Goal: Information Seeking & Learning: Compare options

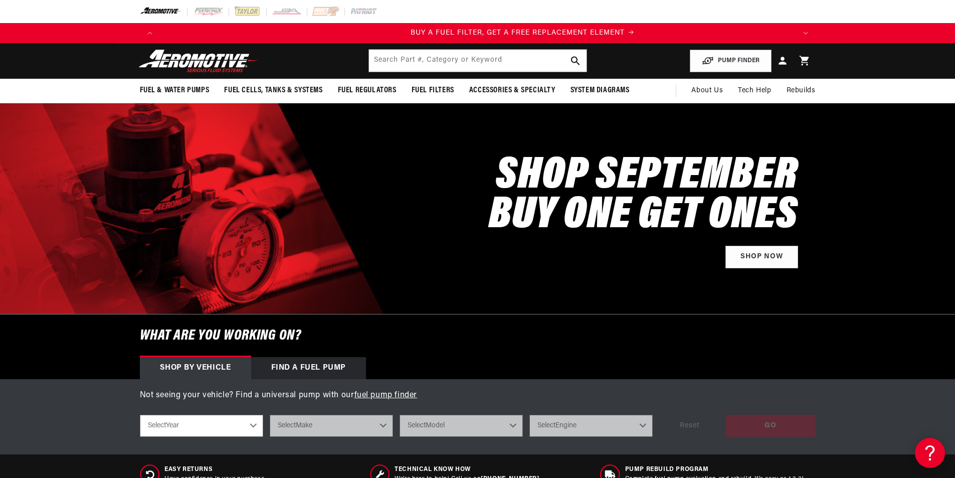
scroll to position [0, 636]
click at [402, 57] on input "text" at bounding box center [478, 61] width 218 height 22
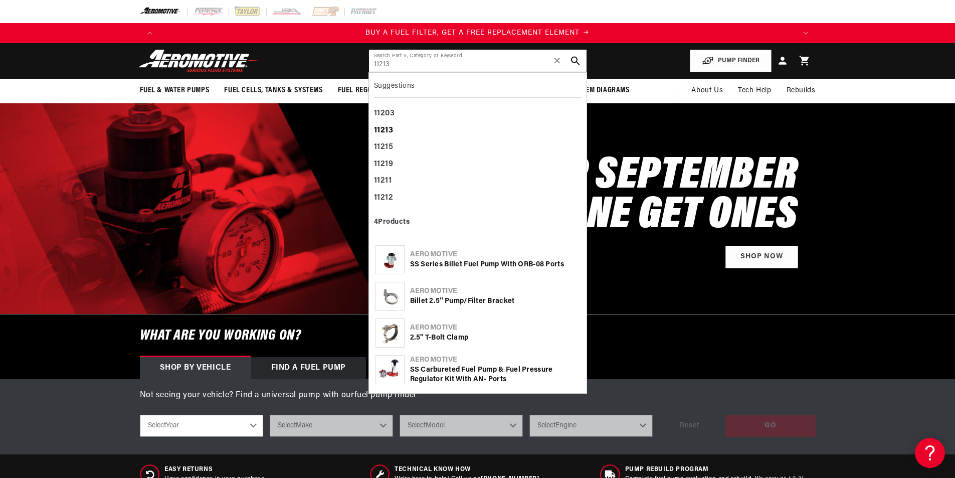
type input "11213"
click at [392, 132] on b "11213" at bounding box center [384, 130] width 20 height 8
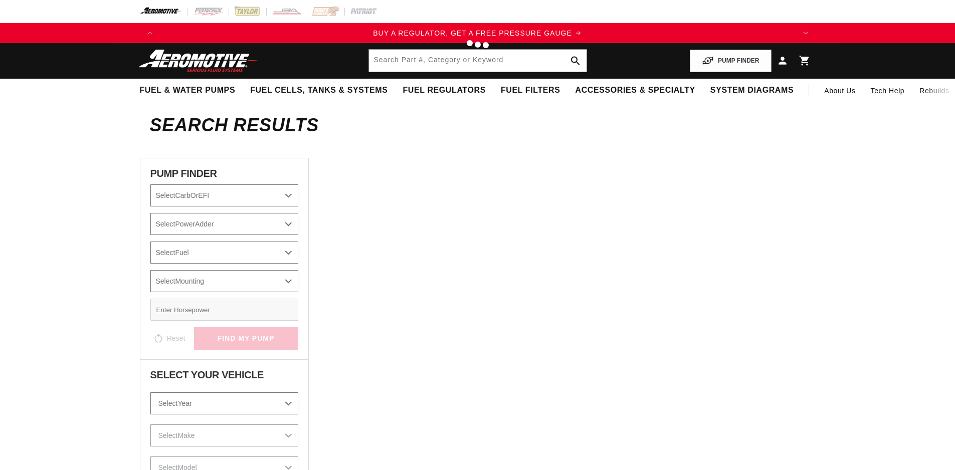
type input "11213"
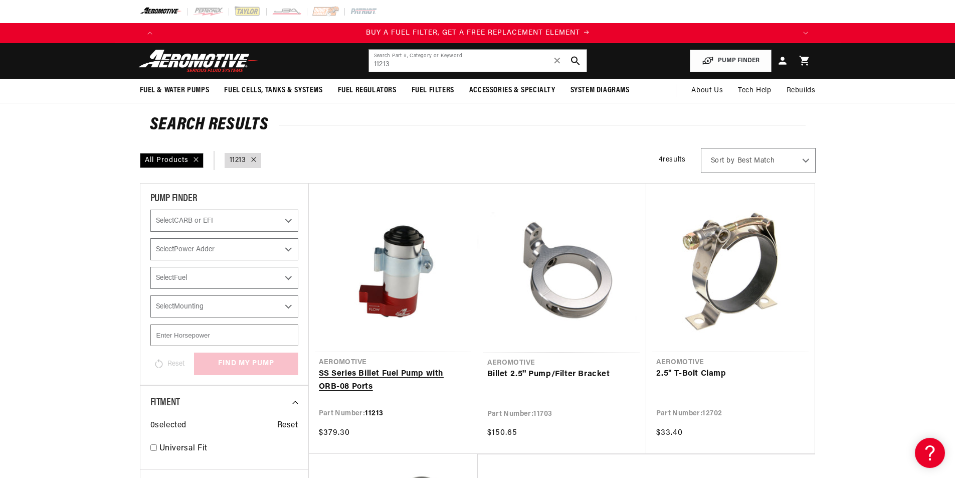
scroll to position [0, 636]
click at [386, 367] on link "SS Series Billet Fuel Pump with ORB-08 Ports" at bounding box center [393, 380] width 148 height 26
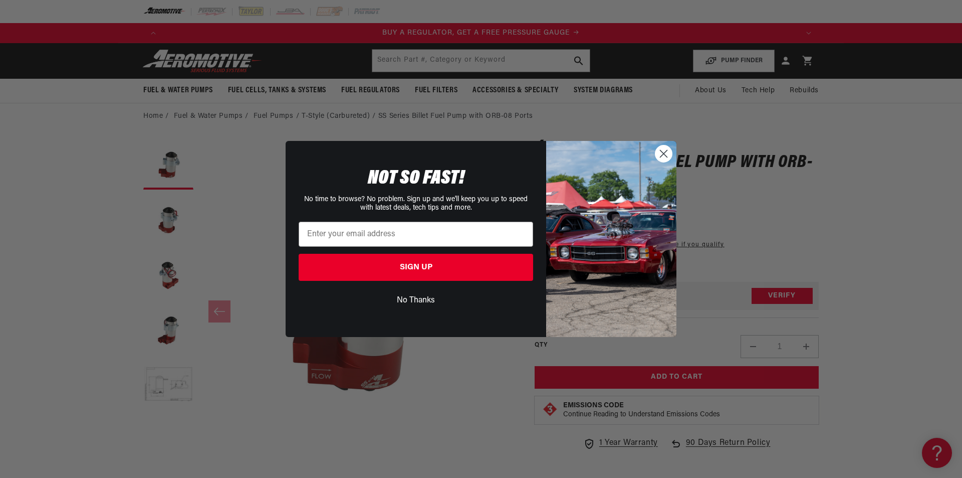
click at [414, 303] on button "No Thanks" at bounding box center [416, 300] width 235 height 19
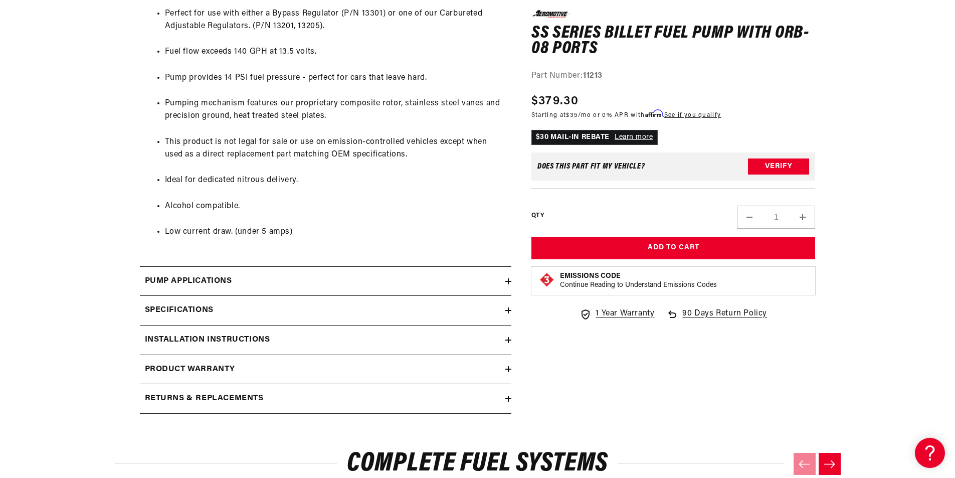
scroll to position [802, 0]
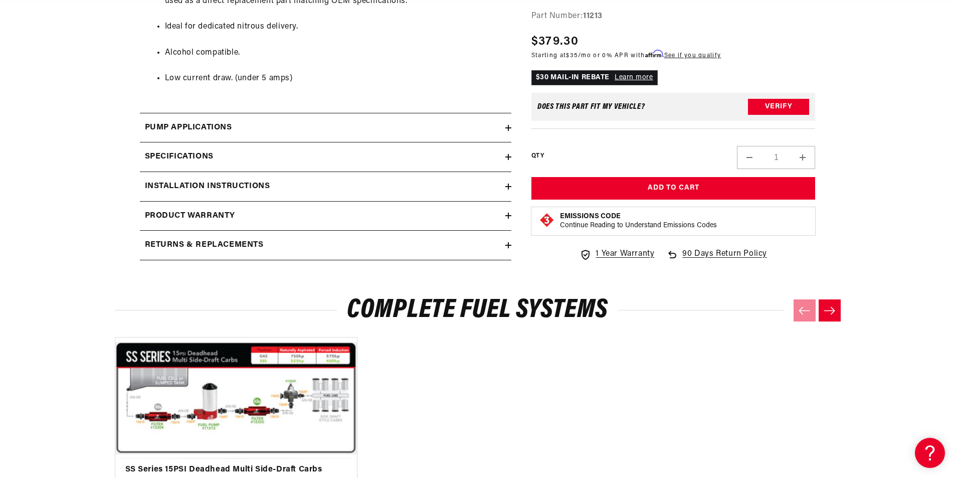
click at [505, 156] on icon at bounding box center [508, 157] width 6 height 6
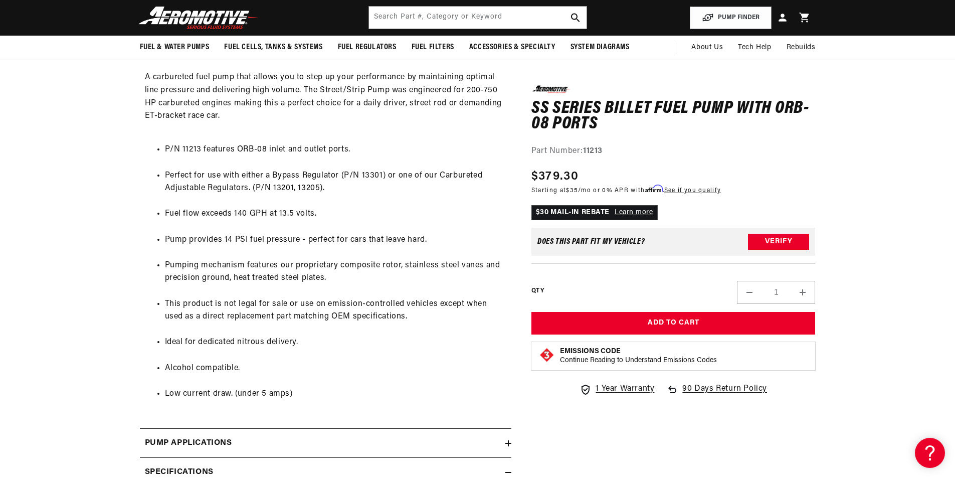
scroll to position [401, 0]
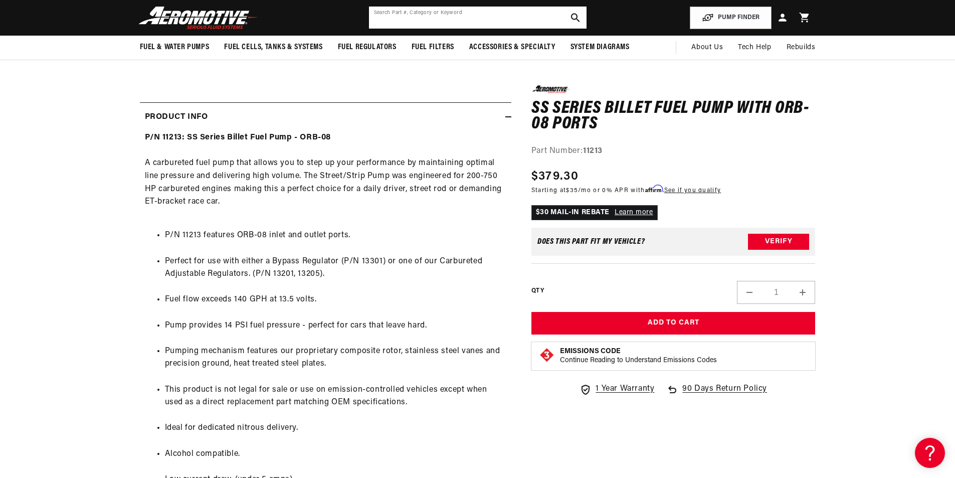
click at [397, 11] on input "text" at bounding box center [478, 18] width 218 height 22
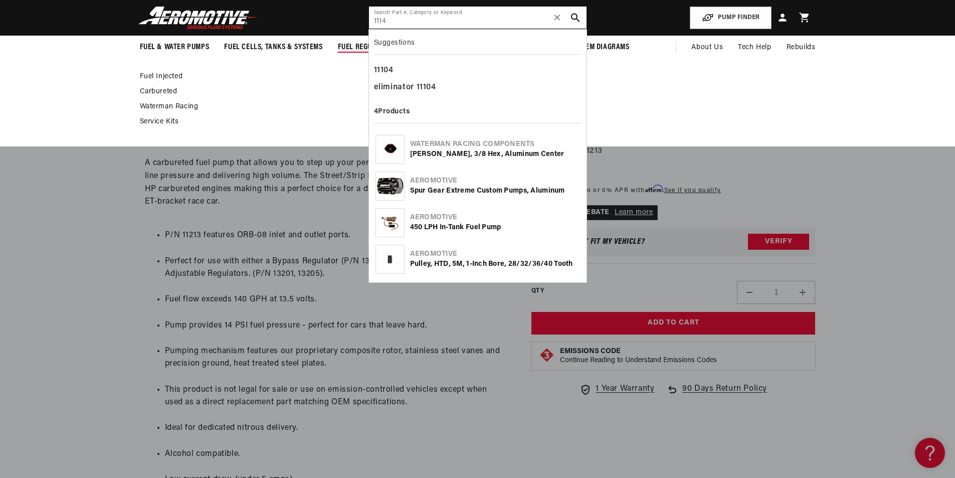
scroll to position [0, 636]
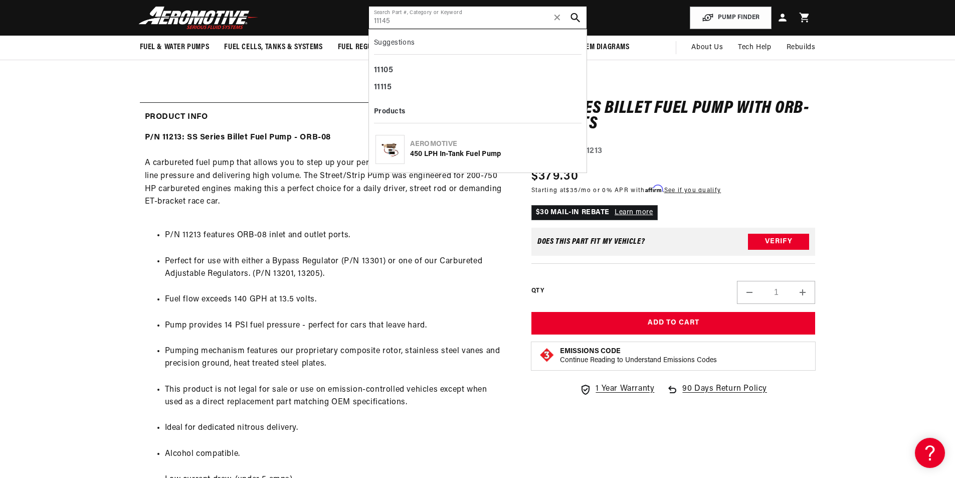
type input "11145"
click at [574, 15] on icon "search button" at bounding box center [575, 18] width 10 height 10
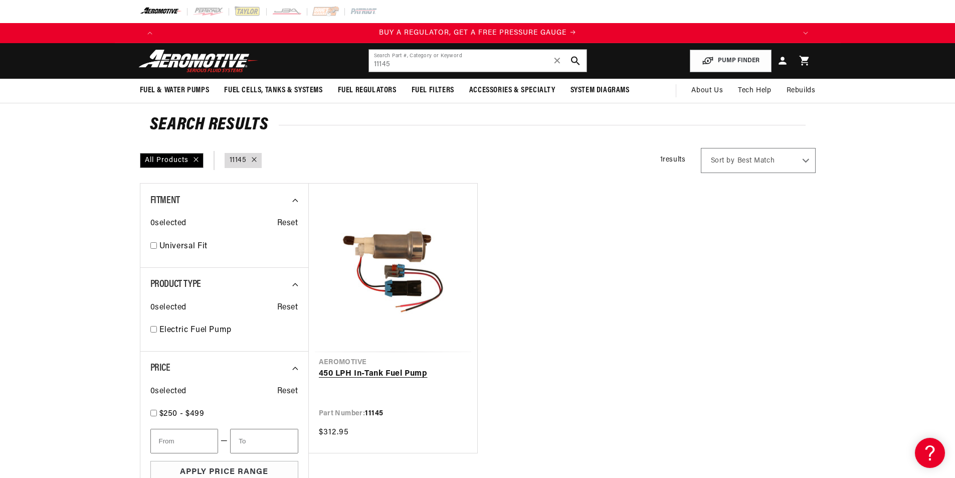
click at [371, 373] on link "450 LPH In-Tank Fuel Pump" at bounding box center [393, 373] width 148 height 13
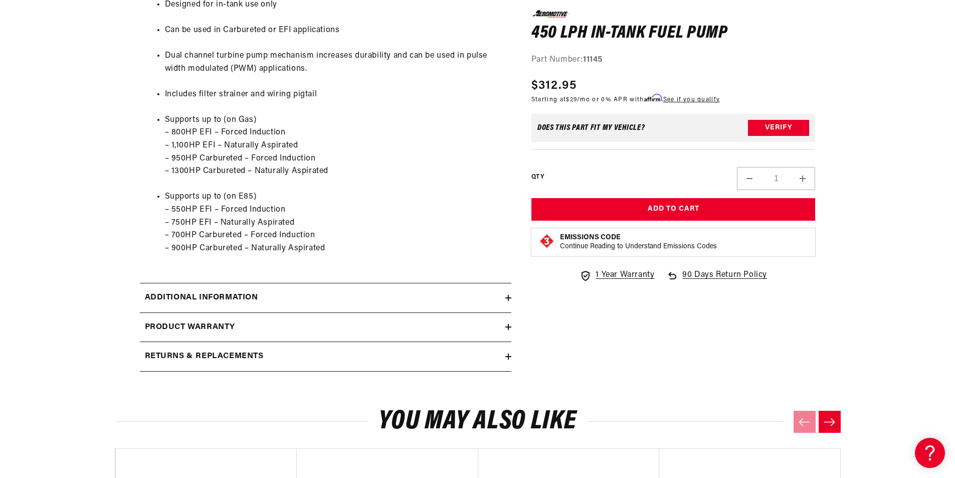
click at [509, 300] on icon at bounding box center [508, 298] width 6 height 6
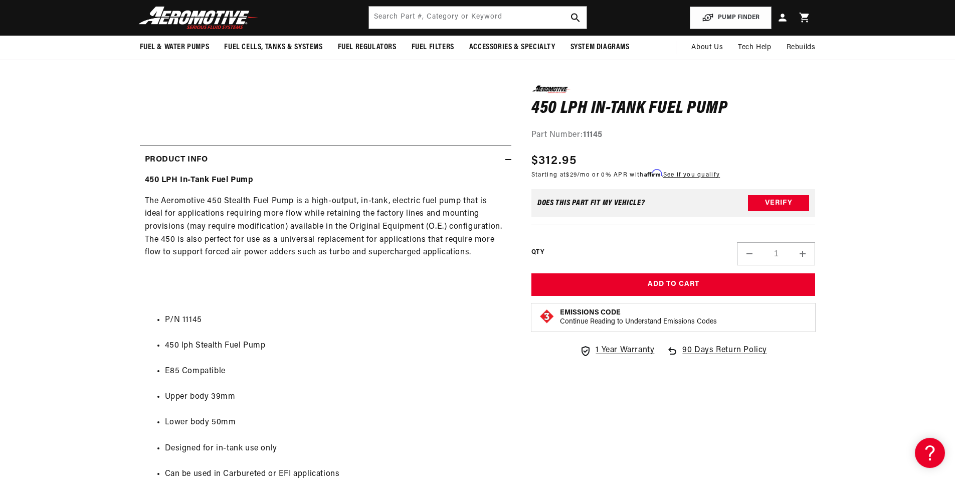
scroll to position [301, 0]
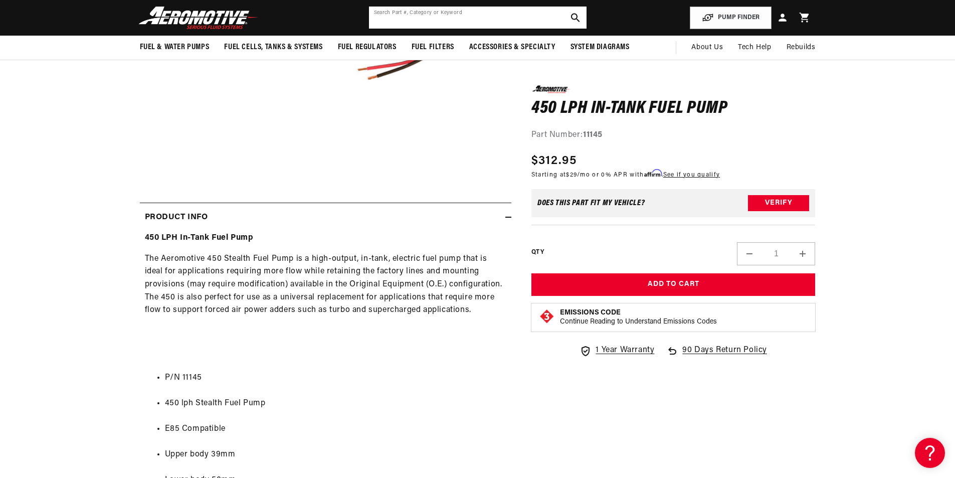
click at [425, 12] on input "text" at bounding box center [478, 18] width 218 height 22
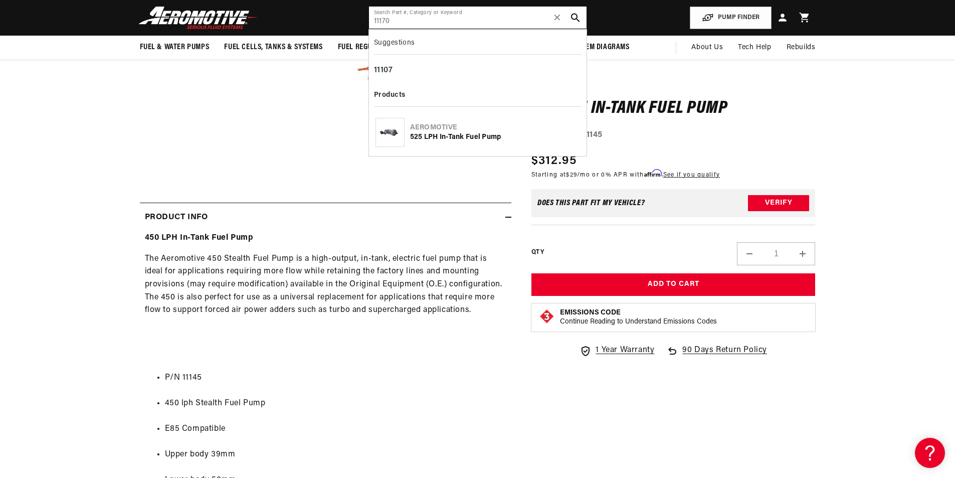
scroll to position [0, 1271]
type input "11170"
click at [574, 16] on icon "search button" at bounding box center [575, 18] width 10 height 10
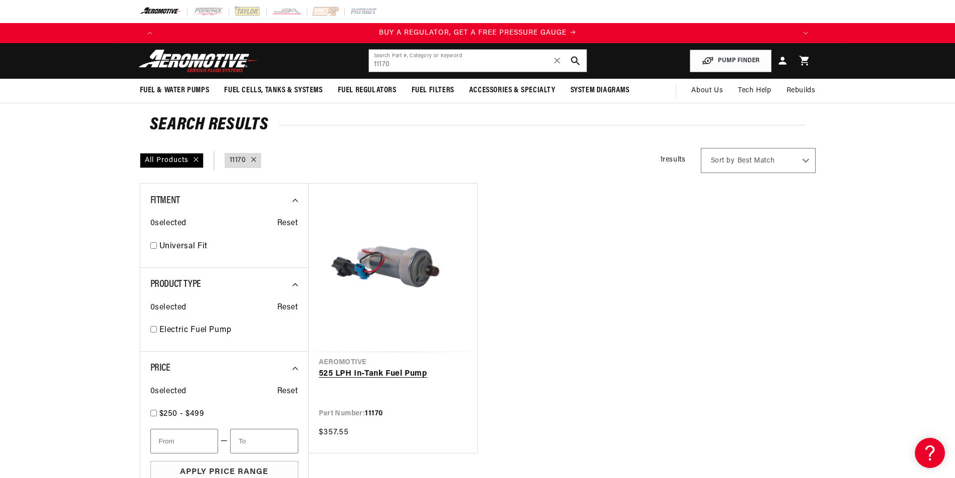
click at [390, 367] on link "525 LPH In-Tank Fuel Pump" at bounding box center [393, 373] width 148 height 13
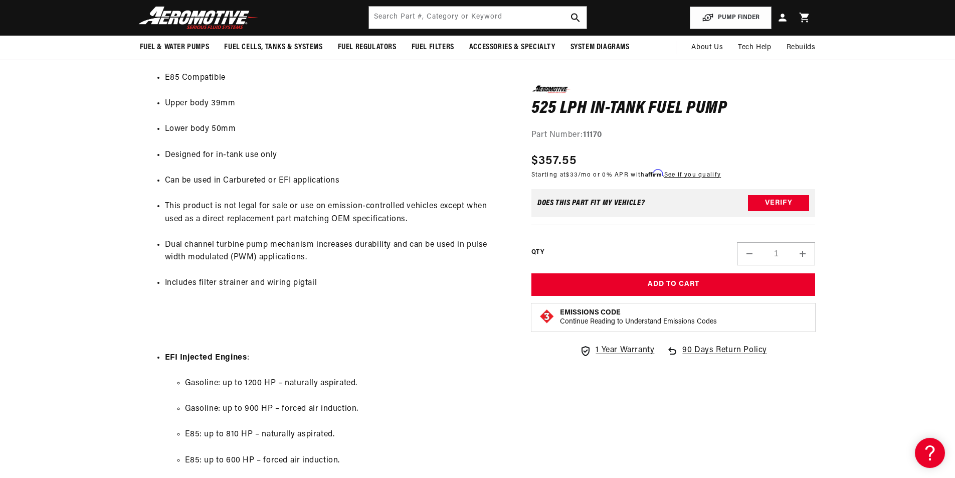
scroll to position [0, 636]
click at [408, 12] on input "text" at bounding box center [478, 18] width 218 height 22
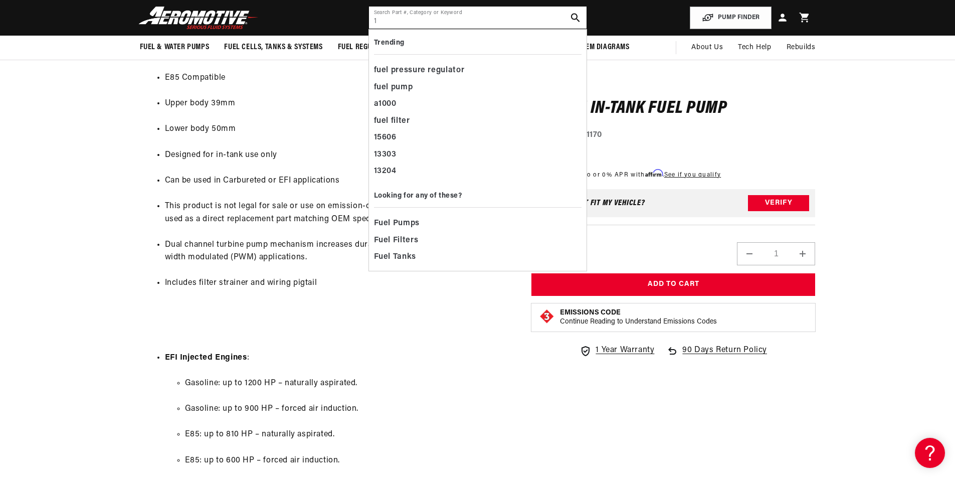
scroll to position [0, 1271]
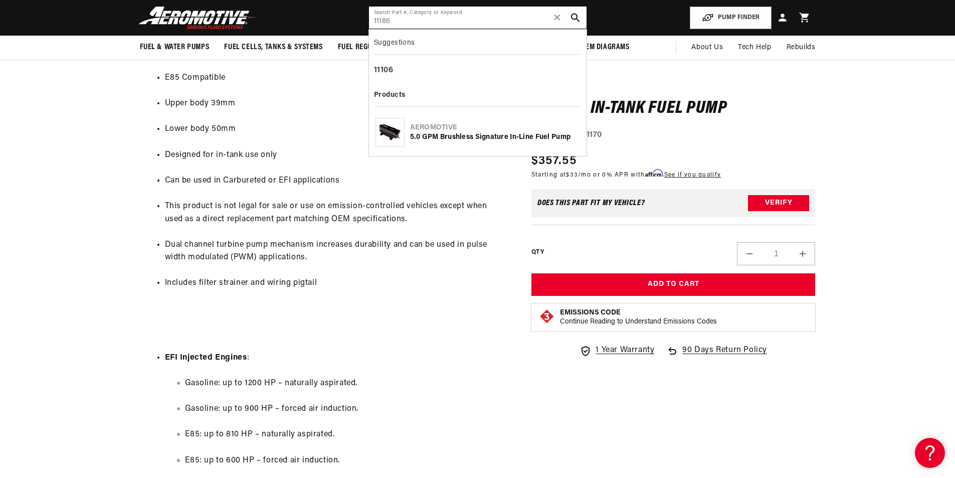
type input "11186"
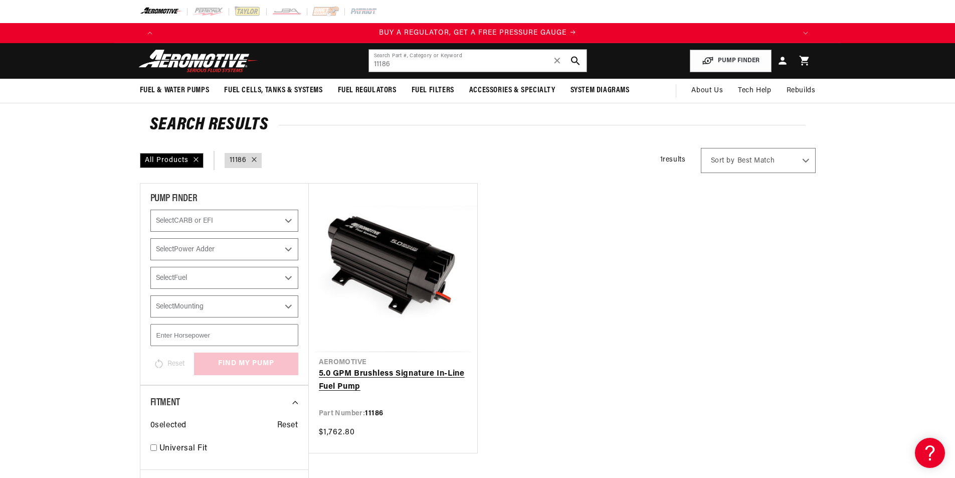
click at [348, 378] on link "5.0 GPM Brushless Signature In-Line Fuel Pump" at bounding box center [393, 380] width 148 height 26
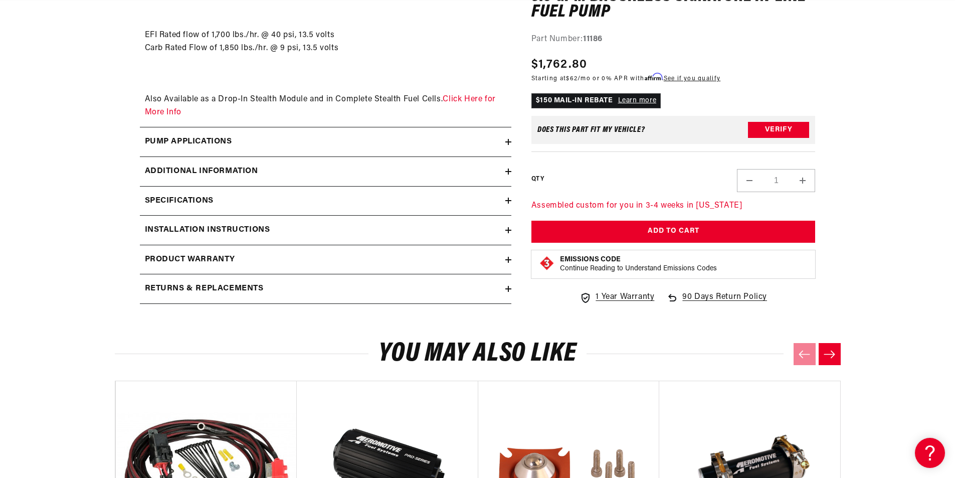
scroll to position [0, 636]
click at [508, 200] on icon at bounding box center [508, 200] width 0 height 6
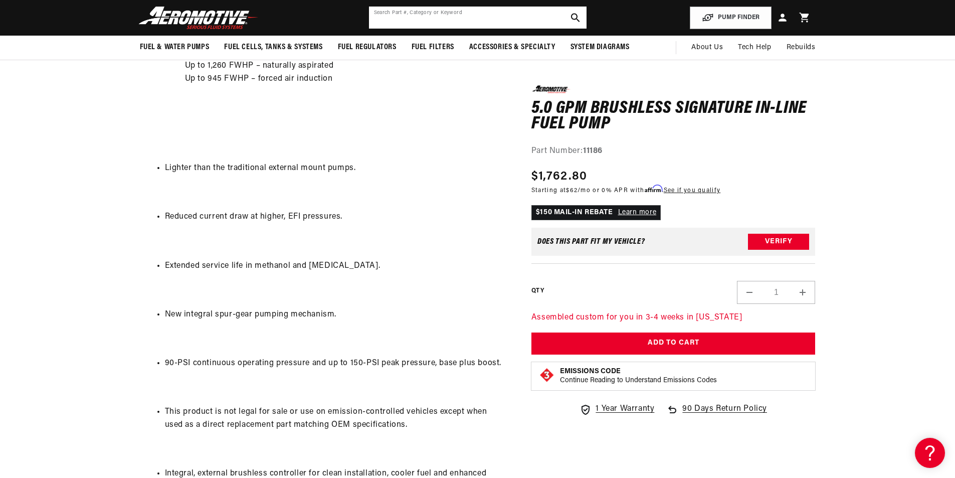
click at [405, 11] on input "text" at bounding box center [478, 18] width 218 height 22
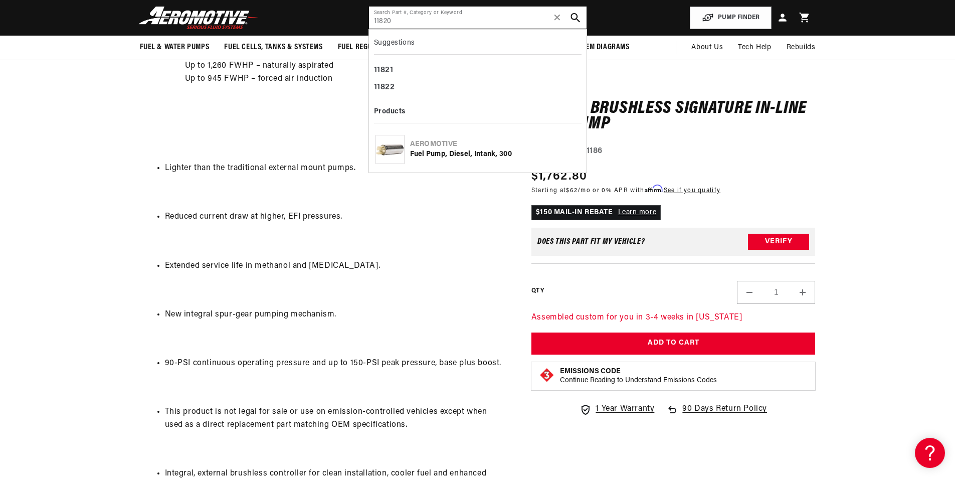
type input "11820"
click at [571, 18] on use "search button" at bounding box center [575, 18] width 10 height 10
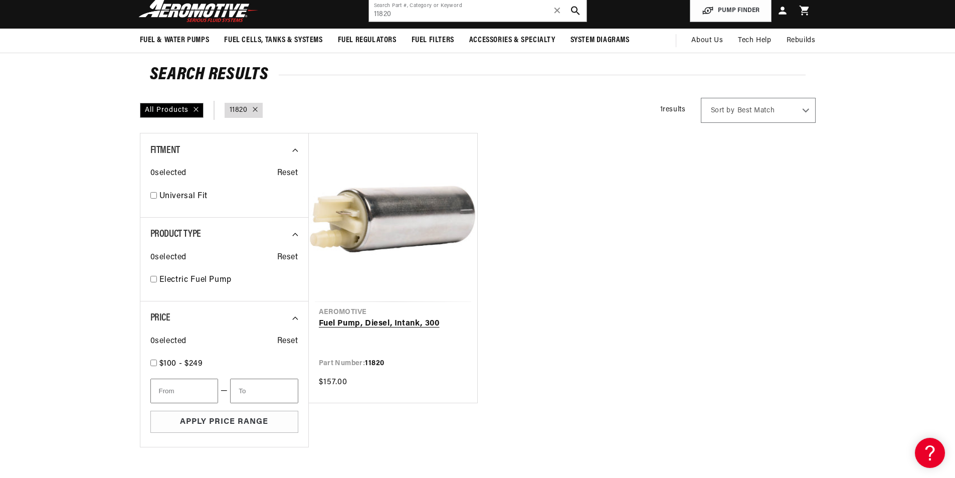
scroll to position [0, 1271]
click at [401, 321] on link "Fuel Pump, Diesel, Intank, 300" at bounding box center [393, 323] width 148 height 13
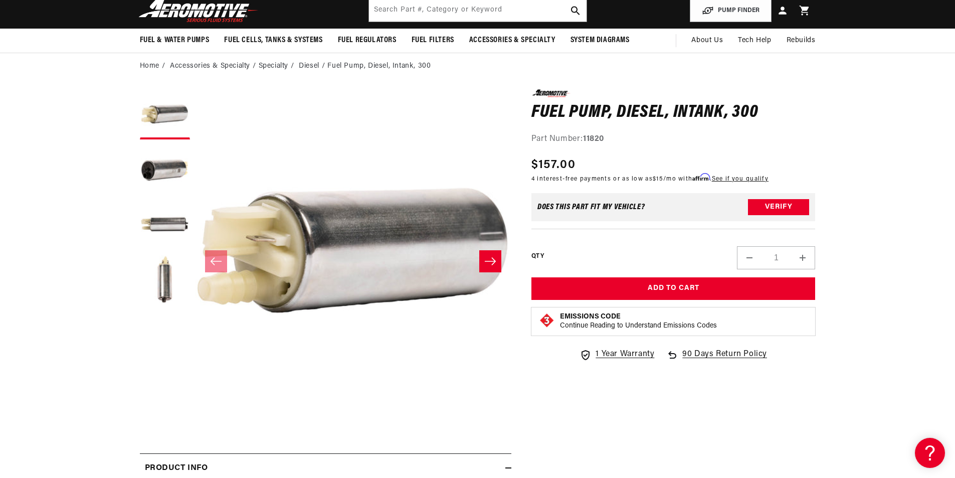
scroll to position [0, 1907]
click at [383, 6] on input "text" at bounding box center [478, 10] width 218 height 22
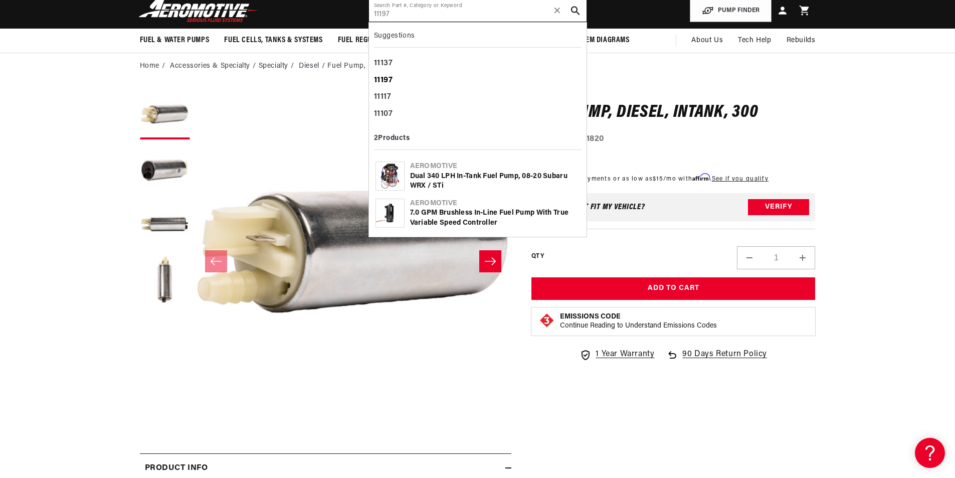
type input "11197"
click at [404, 74] on div "11197" at bounding box center [478, 80] width 208 height 17
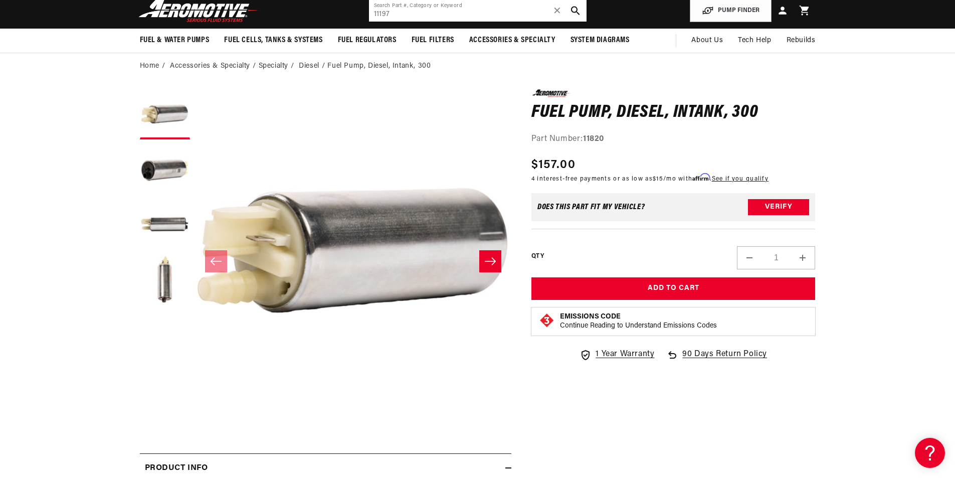
scroll to position [50, 0]
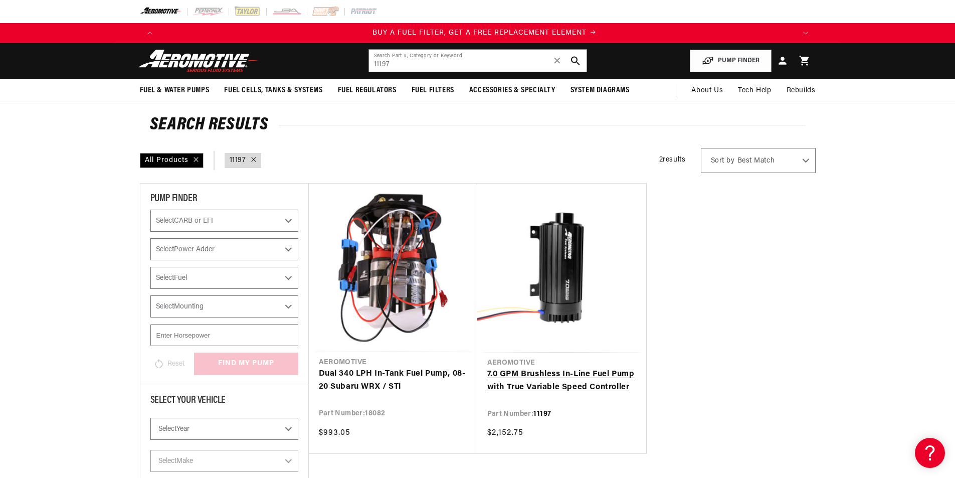
scroll to position [0, 636]
click at [562, 368] on link "7.0 GPM Brushless In-Line Fuel Pump with True Variable Speed Controller" at bounding box center [561, 381] width 149 height 26
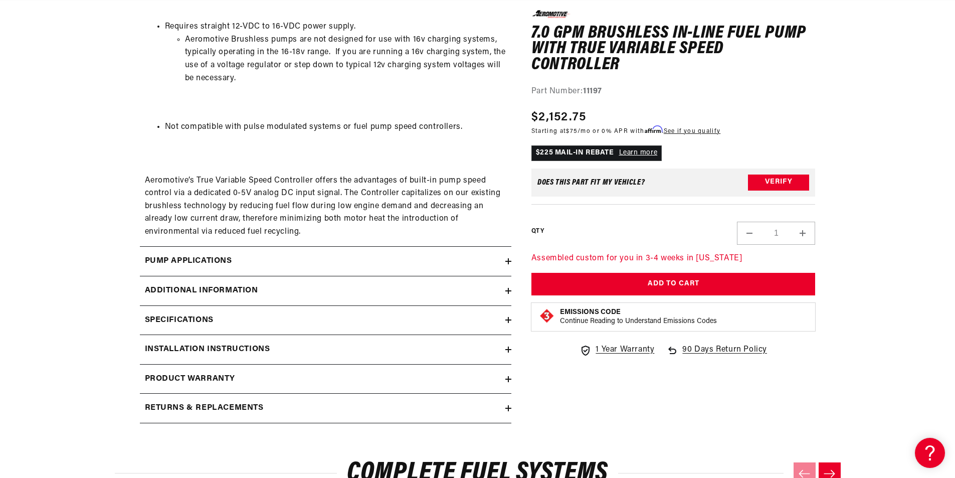
click at [504, 318] on div "Specifications" at bounding box center [322, 320] width 365 height 13
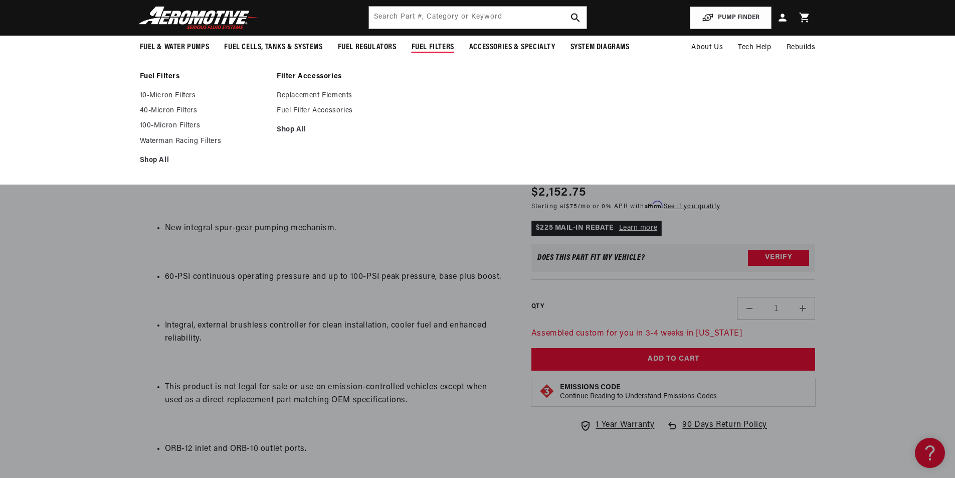
scroll to position [852, 0]
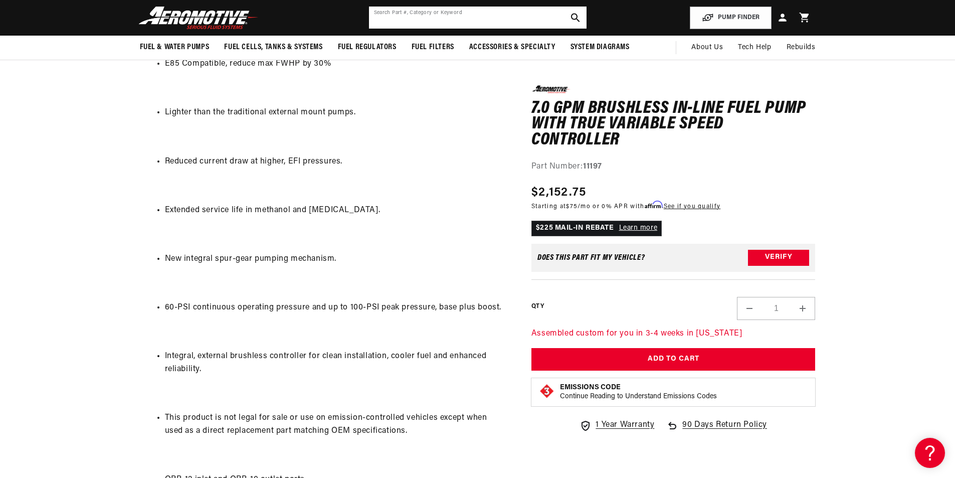
click at [410, 17] on input "text" at bounding box center [478, 18] width 218 height 22
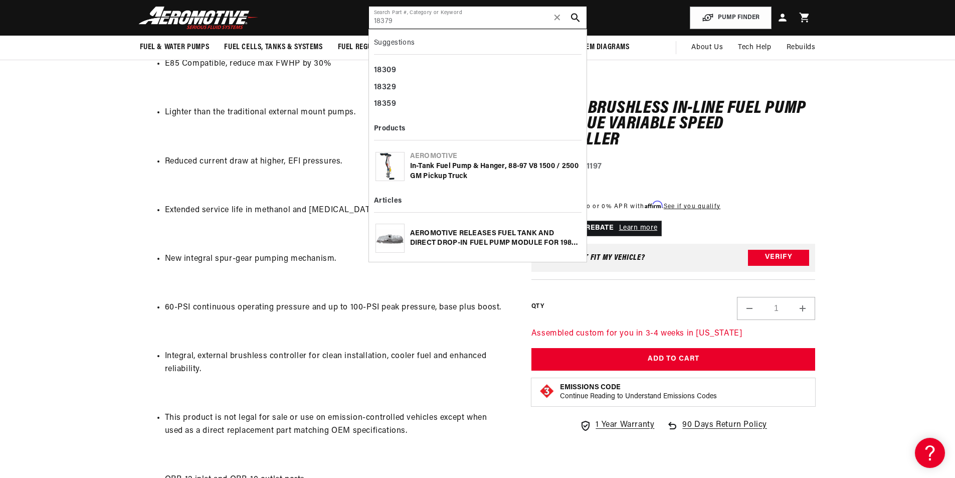
scroll to position [0, 1907]
type input "18379"
click at [576, 17] on icon "search button" at bounding box center [575, 18] width 10 height 10
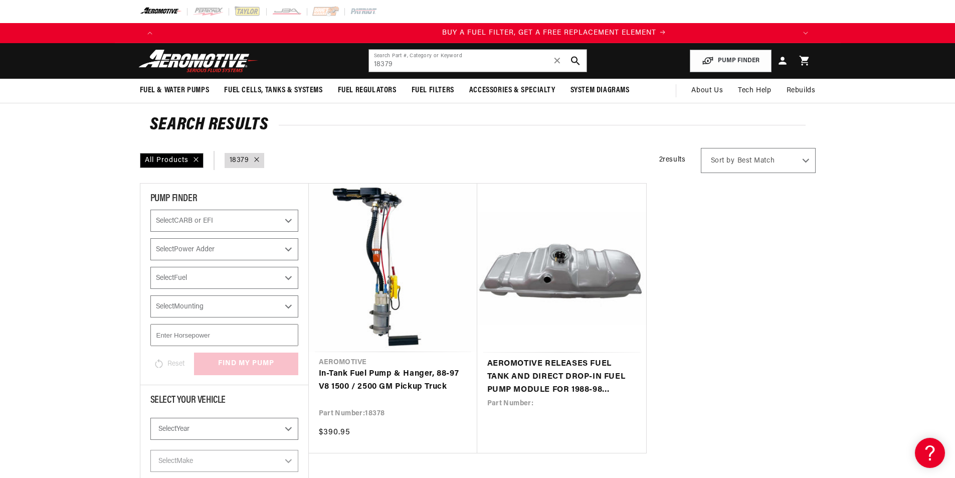
scroll to position [0, 636]
drag, startPoint x: 392, startPoint y: 63, endPoint x: 347, endPoint y: 67, distance: 45.7
click at [347, 67] on header "Fuel & Water Pumps Back In-Tank In-Line Fuel Pumps" at bounding box center [478, 61] width 726 height 36
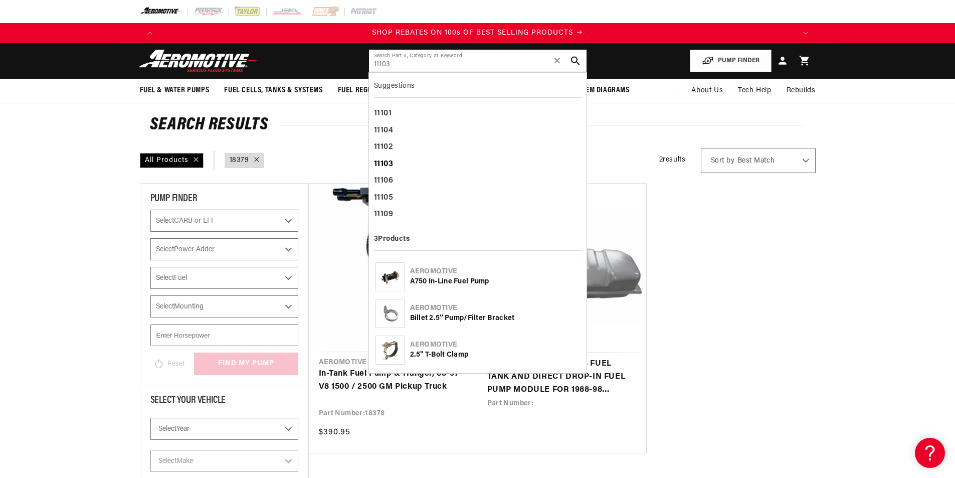
type input "11103"
click at [377, 160] on b "11103" at bounding box center [384, 164] width 20 height 8
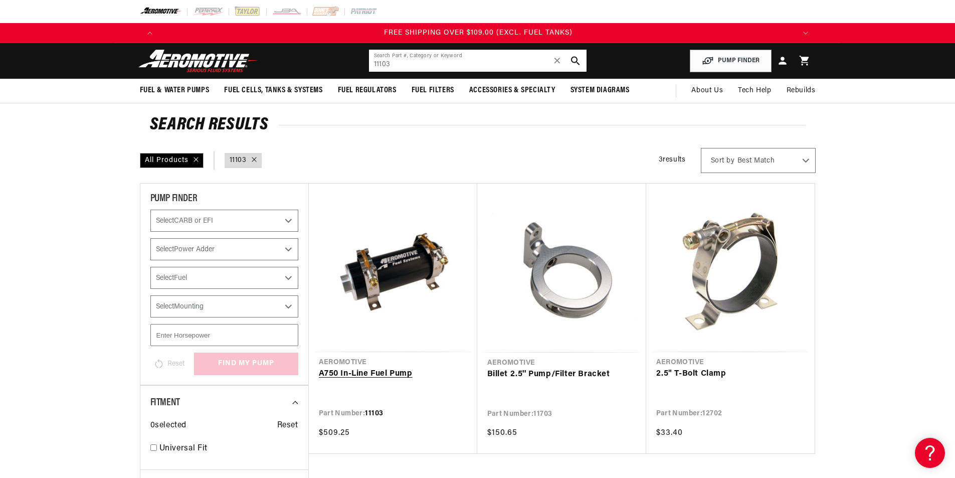
scroll to position [0, 1907]
click at [392, 367] on link "A750 In-Line Fuel Pump" at bounding box center [393, 373] width 148 height 13
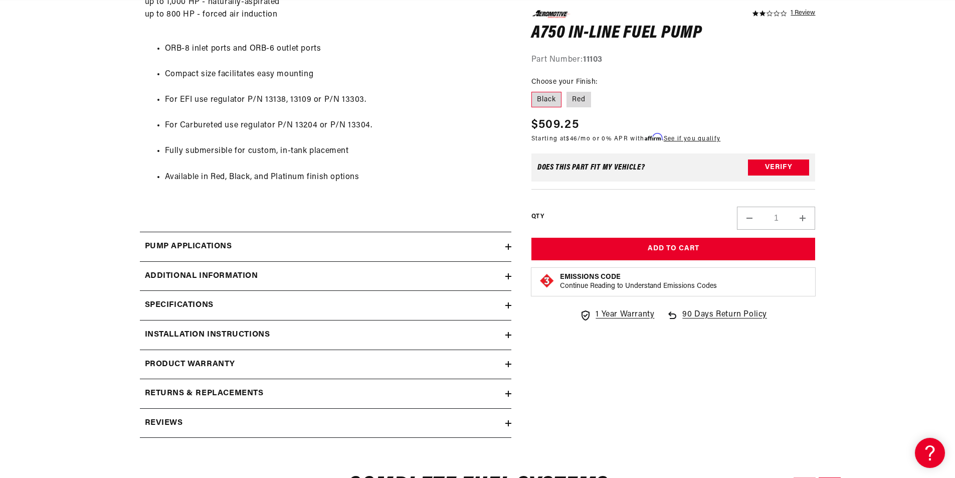
scroll to position [702, 0]
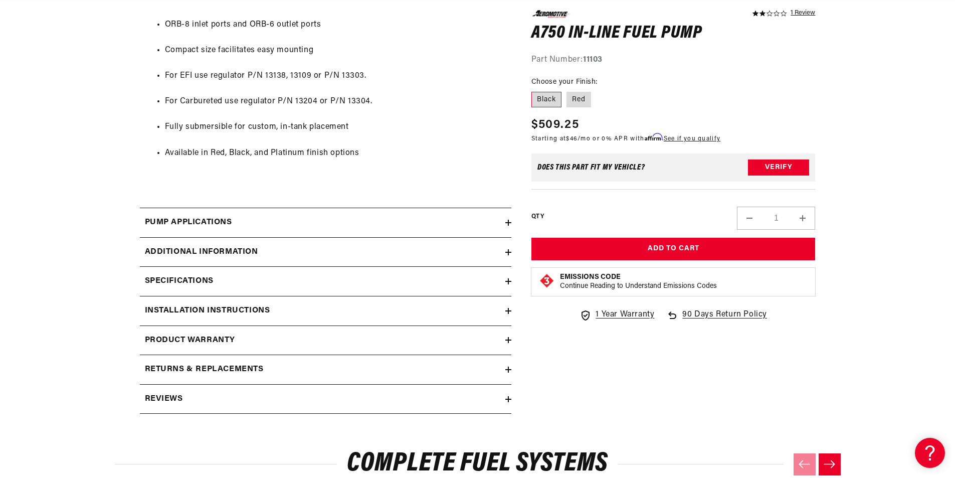
click at [509, 280] on icon at bounding box center [508, 281] width 6 height 6
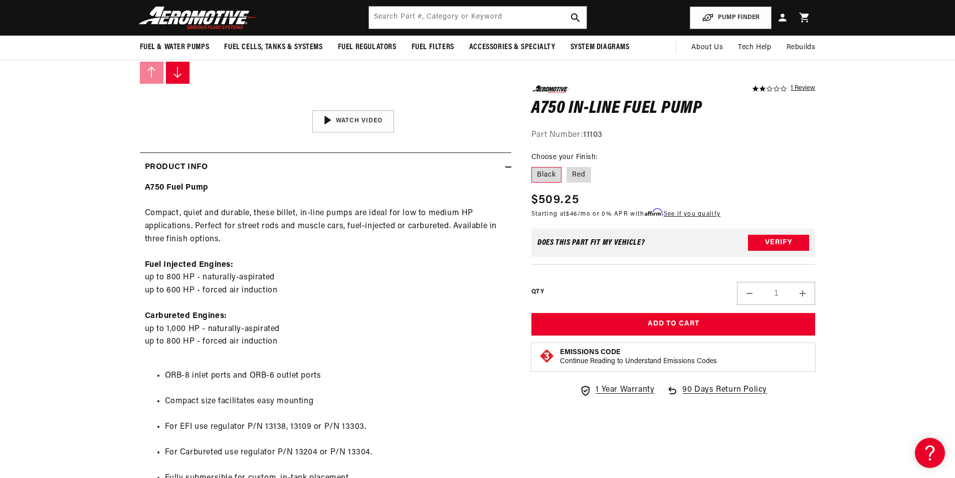
scroll to position [0, 1271]
click at [410, 13] on input "text" at bounding box center [478, 18] width 218 height 22
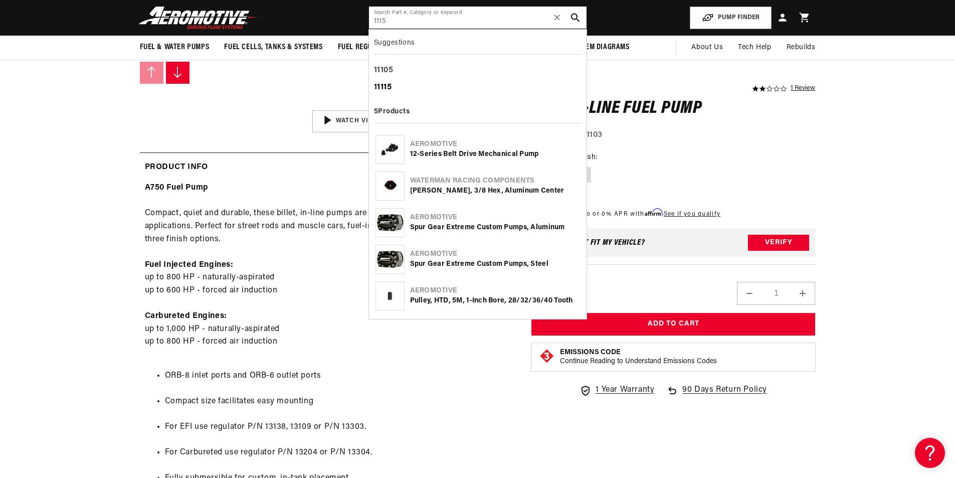
type input "1115"
click at [383, 91] on b "1115" at bounding box center [384, 87] width 15 height 8
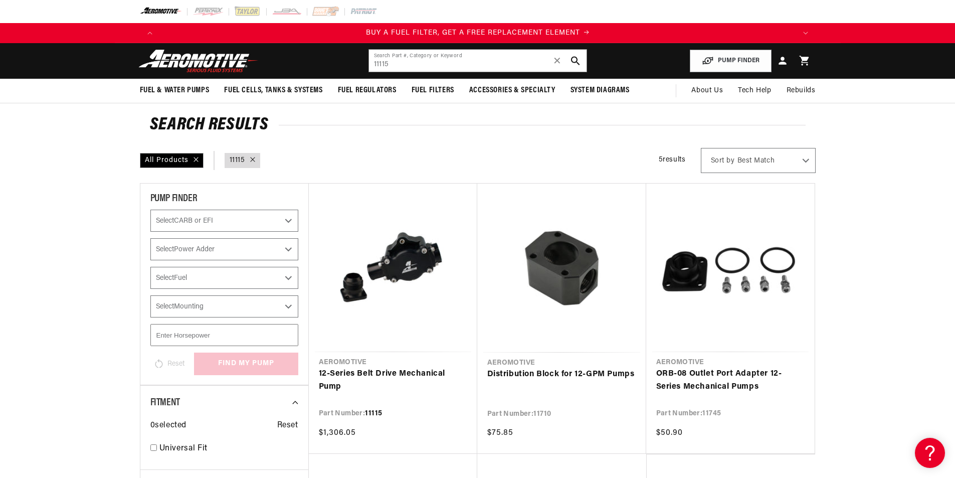
scroll to position [0, 636]
click at [382, 367] on link "12-Series Belt Drive Mechanical Pump" at bounding box center [393, 380] width 148 height 26
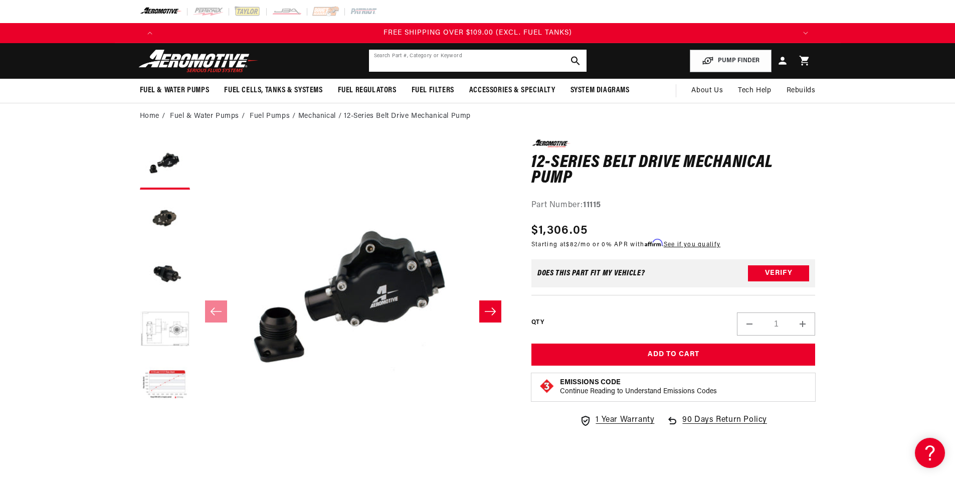
click at [394, 59] on input "text" at bounding box center [478, 61] width 218 height 22
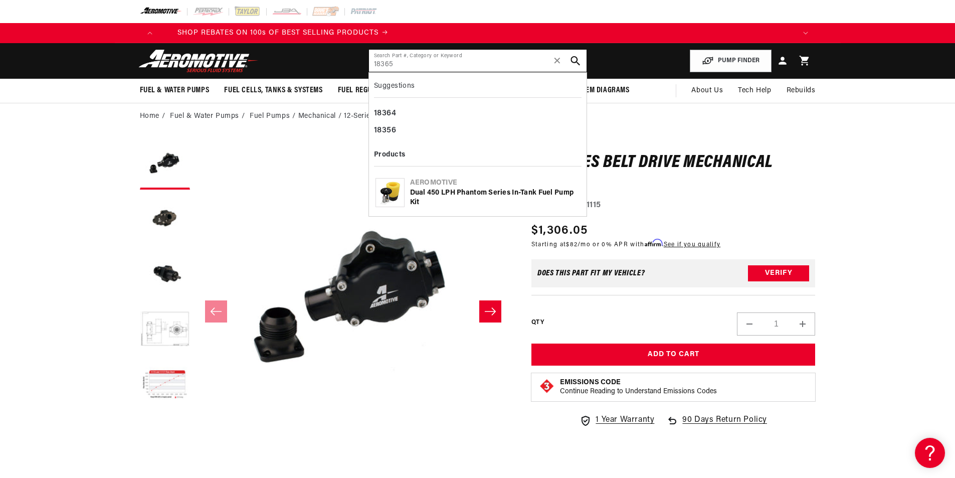
type input "18365"
click at [576, 61] on use "search button" at bounding box center [575, 61] width 10 height 10
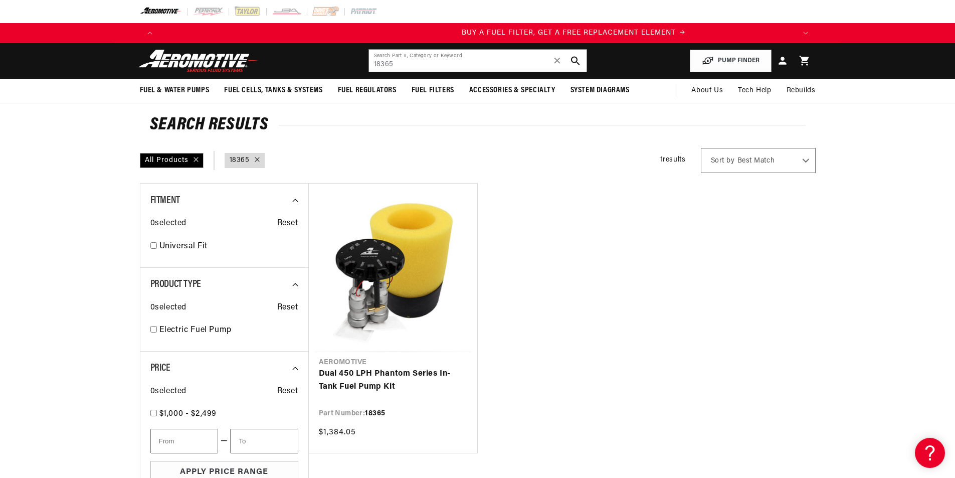
scroll to position [0, 636]
click at [375, 371] on link "Dual 450 LPH Phantom Series In-Tank Fuel Pump Kit" at bounding box center [393, 380] width 148 height 26
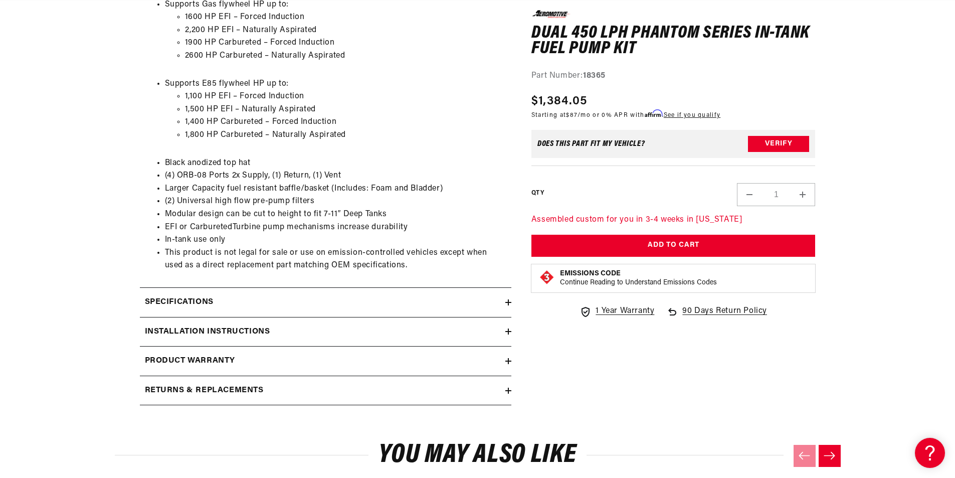
scroll to position [652, 0]
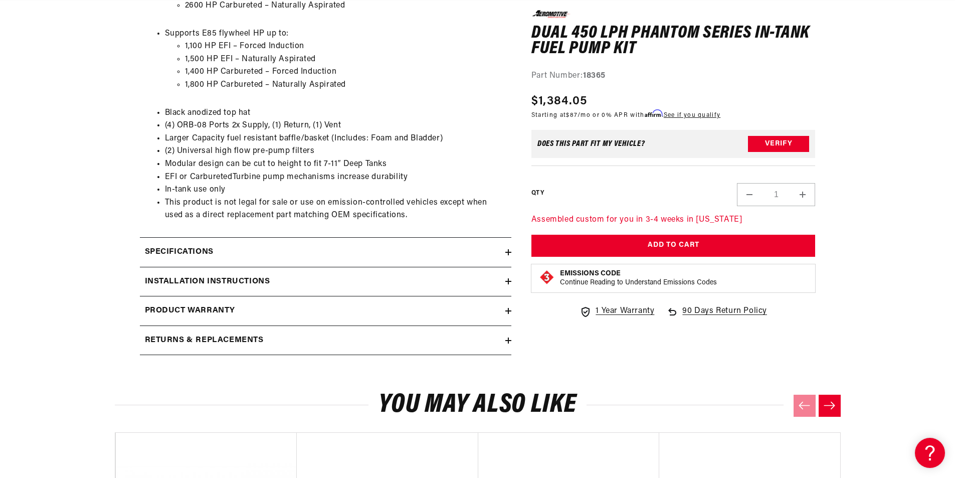
click at [509, 248] on summary "Specifications" at bounding box center [325, 252] width 371 height 29
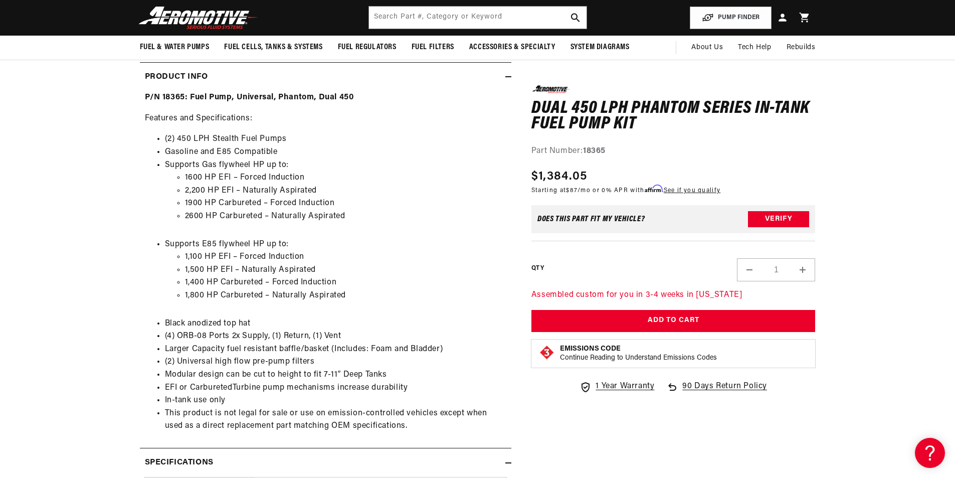
scroll to position [351, 0]
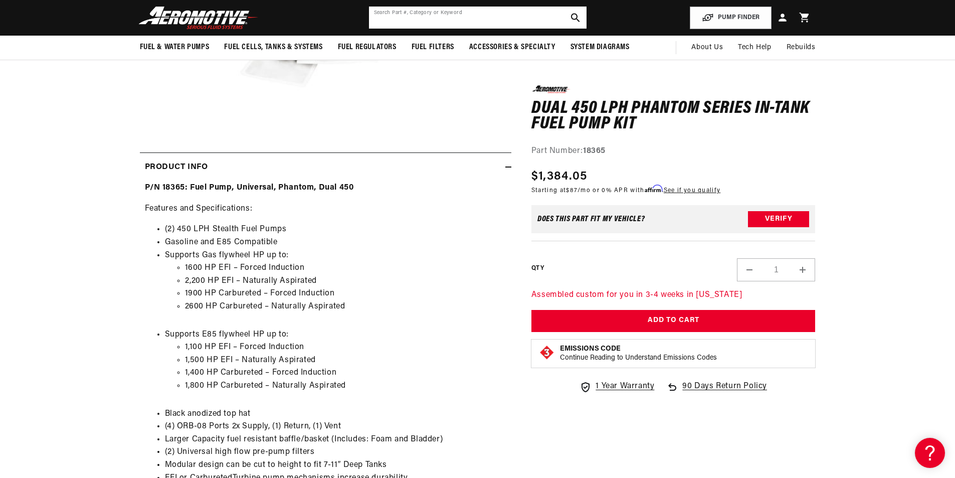
click at [425, 13] on input "text" at bounding box center [478, 18] width 218 height 22
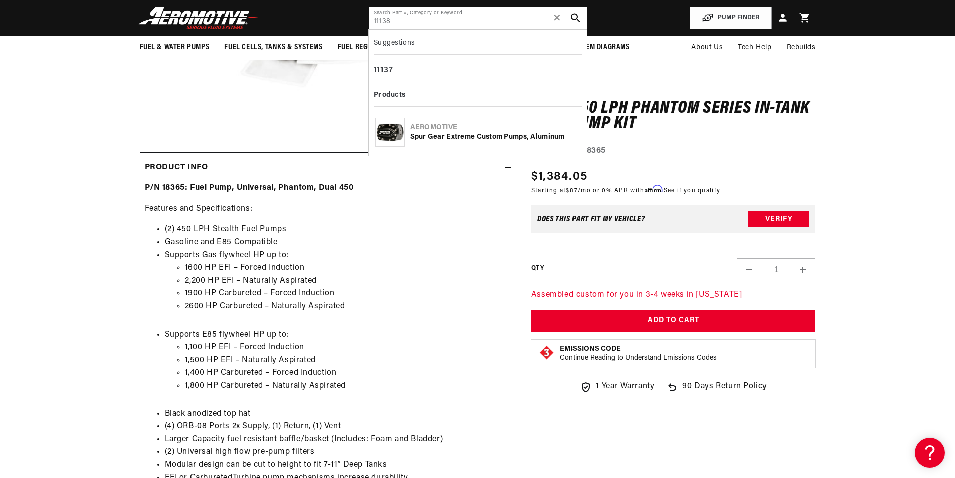
scroll to position [0, 636]
type input "11138"
click at [576, 14] on use "search button" at bounding box center [575, 18] width 10 height 10
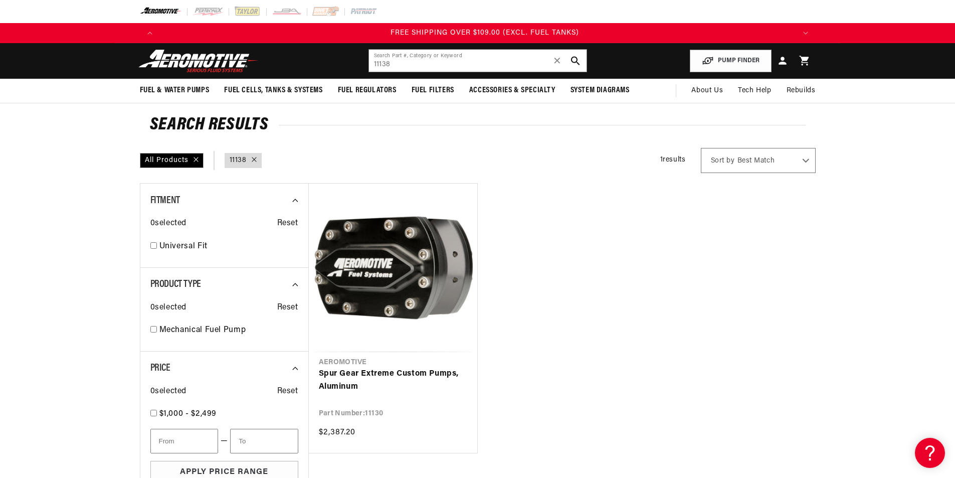
scroll to position [0, 1907]
click at [570, 58] on icon "search button" at bounding box center [575, 61] width 10 height 10
click at [575, 58] on icon "search button" at bounding box center [575, 61] width 10 height 10
drag, startPoint x: 401, startPoint y: 66, endPoint x: 355, endPoint y: 63, distance: 45.7
click at [355, 63] on header "Fuel & Water Pumps Back In-Tank In-Line Fuel Pumps" at bounding box center [478, 61] width 726 height 36
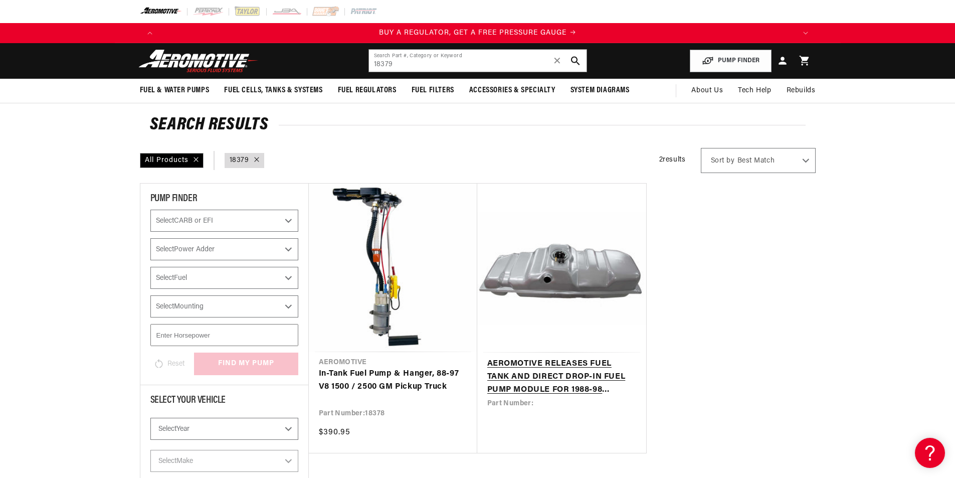
click at [546, 376] on link "AEROMOTIVE RELEASES FUEL TANK AND DIRECT DROP-IN FUEL PUMP MODULE FOR 1988-98 G…" at bounding box center [561, 376] width 149 height 39
drag, startPoint x: 399, startPoint y: 60, endPoint x: 349, endPoint y: 63, distance: 50.7
click at [349, 63] on header "Fuel & Water Pumps Back In-Tank In-Line Fuel Pumps" at bounding box center [478, 61] width 726 height 36
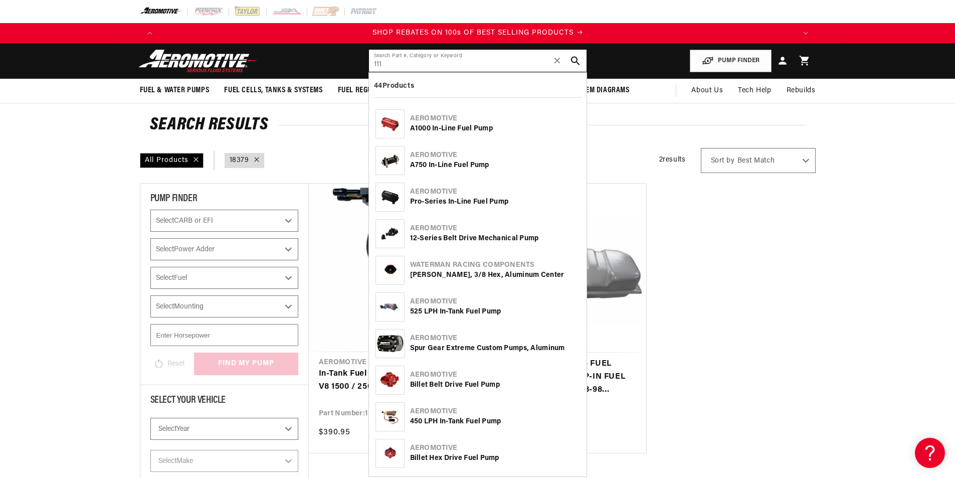
scroll to position [0, 1271]
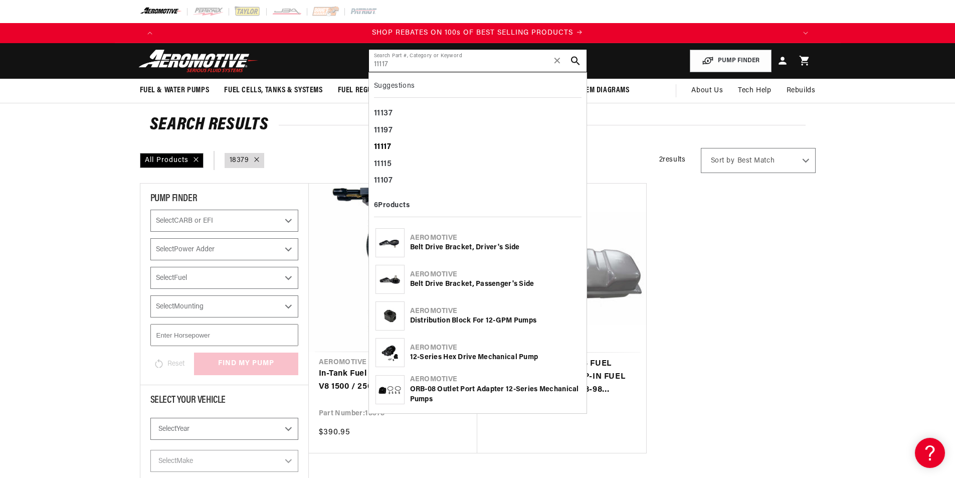
type input "11117"
click at [378, 146] on b "11117" at bounding box center [383, 147] width 18 height 8
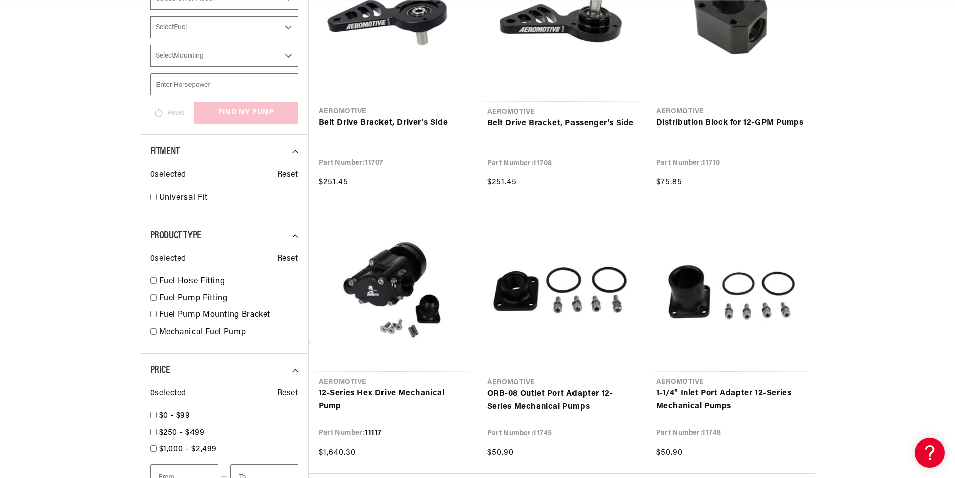
click at [389, 387] on link "12-Series Hex Drive Mechanical Pump" at bounding box center [393, 400] width 148 height 26
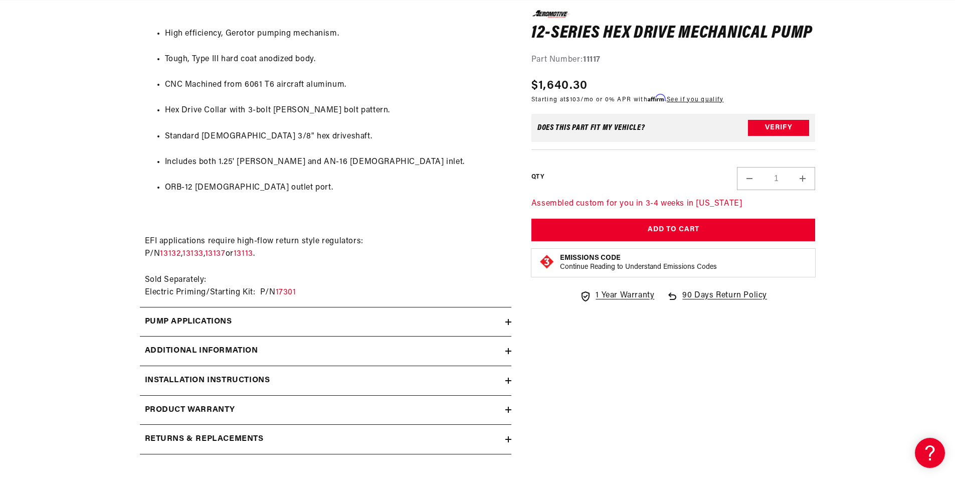
scroll to position [0, 1271]
click at [509, 351] on icon at bounding box center [508, 351] width 6 height 0
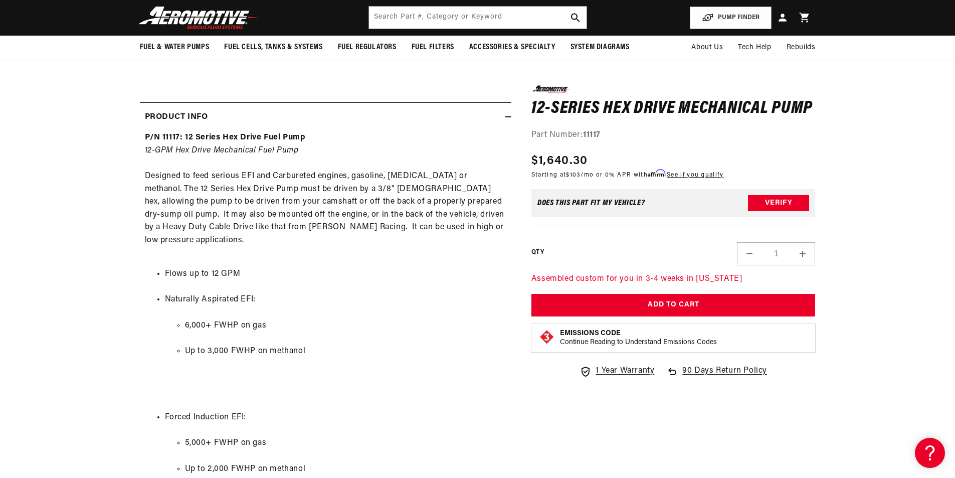
scroll to position [0, 1907]
click at [440, 11] on input "text" at bounding box center [478, 18] width 218 height 22
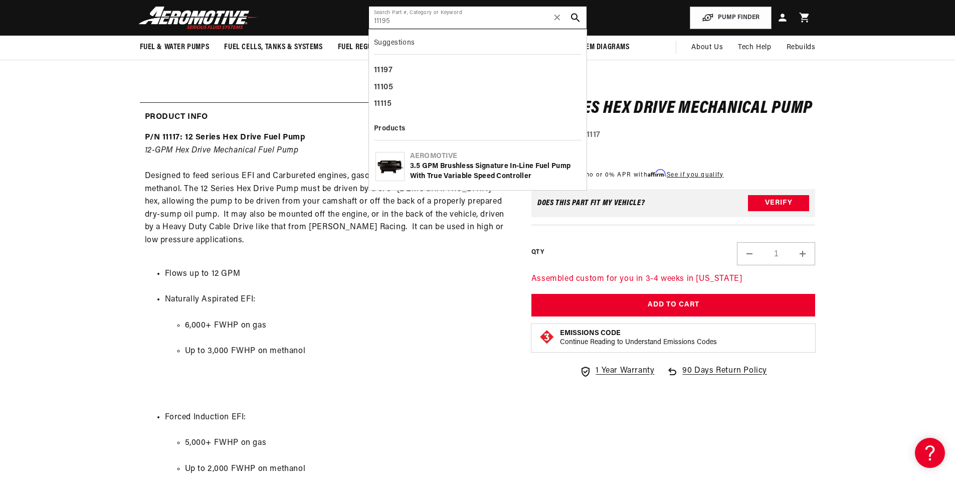
scroll to position [0, 0]
type input "11195"
click at [574, 13] on use "search button" at bounding box center [575, 18] width 10 height 10
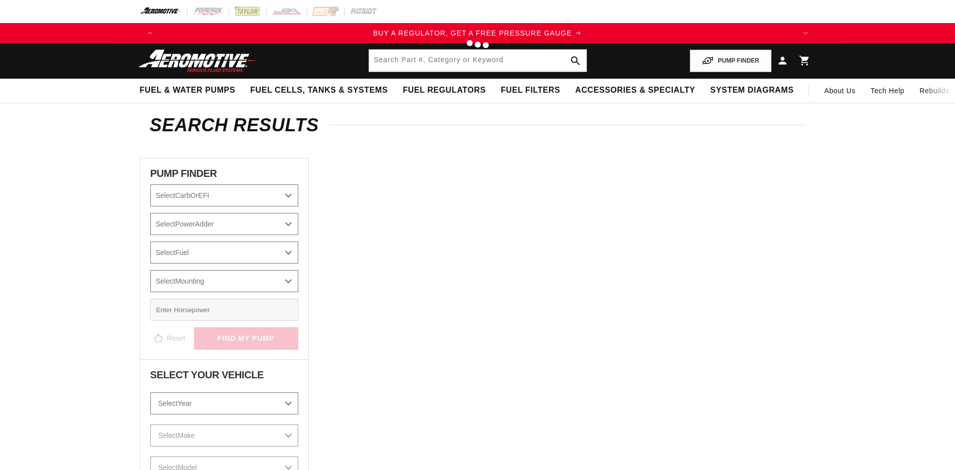
type input "11195"
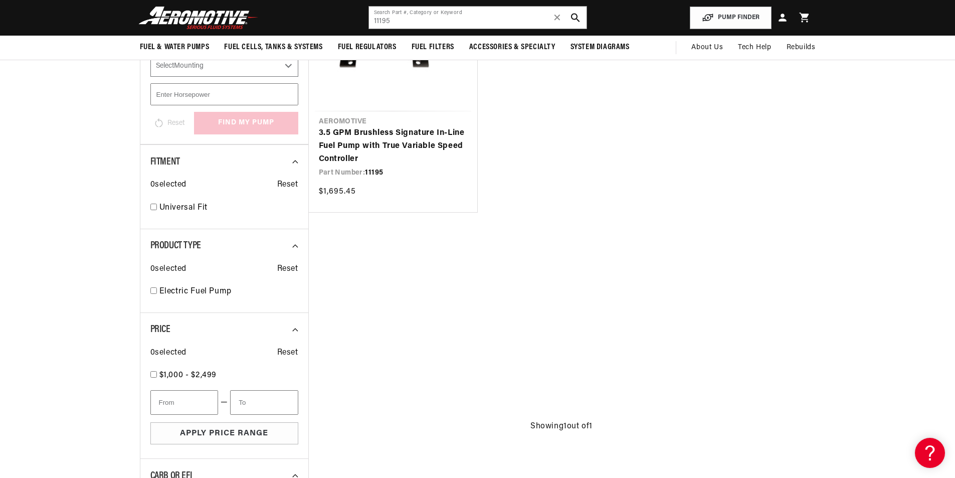
scroll to position [150, 0]
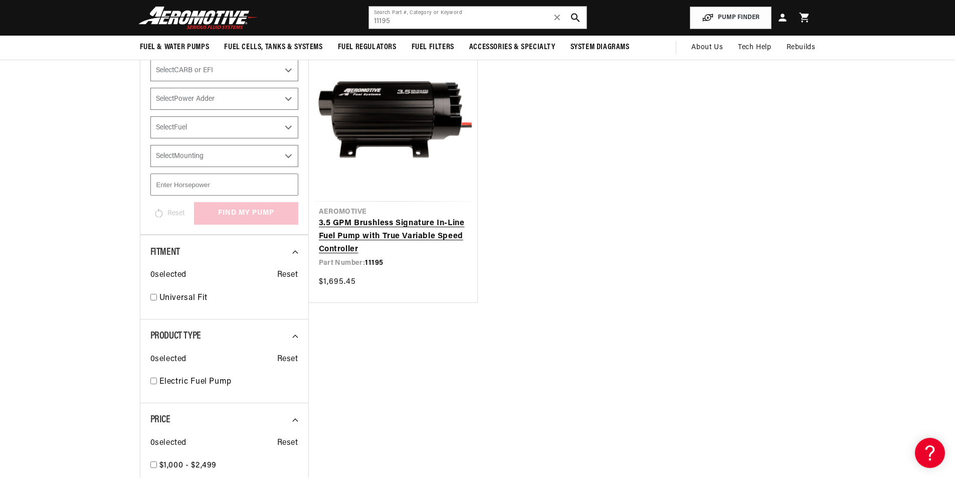
click at [381, 256] on link "3.5 GPM Brushless Signature In-Line Fuel Pump with True Variable Speed Controll…" at bounding box center [393, 236] width 148 height 39
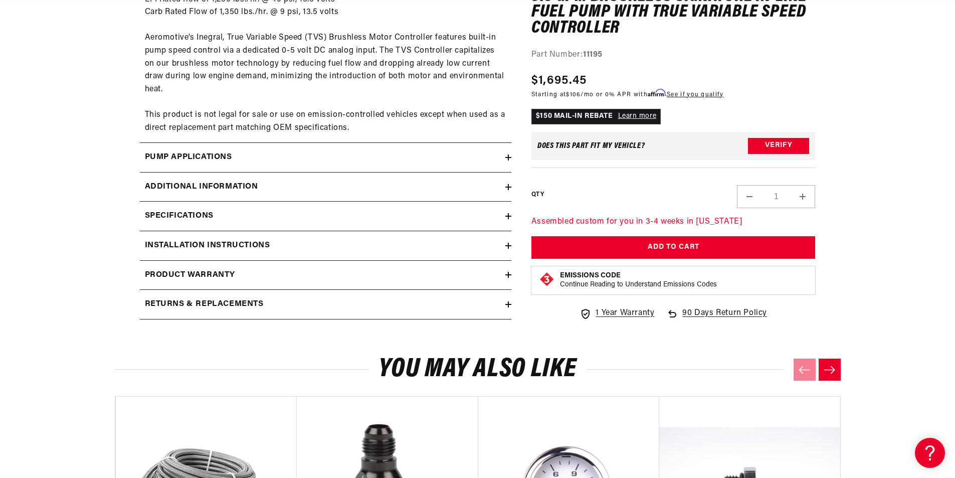
scroll to position [0, 1907]
click at [507, 215] on icon at bounding box center [508, 216] width 6 height 6
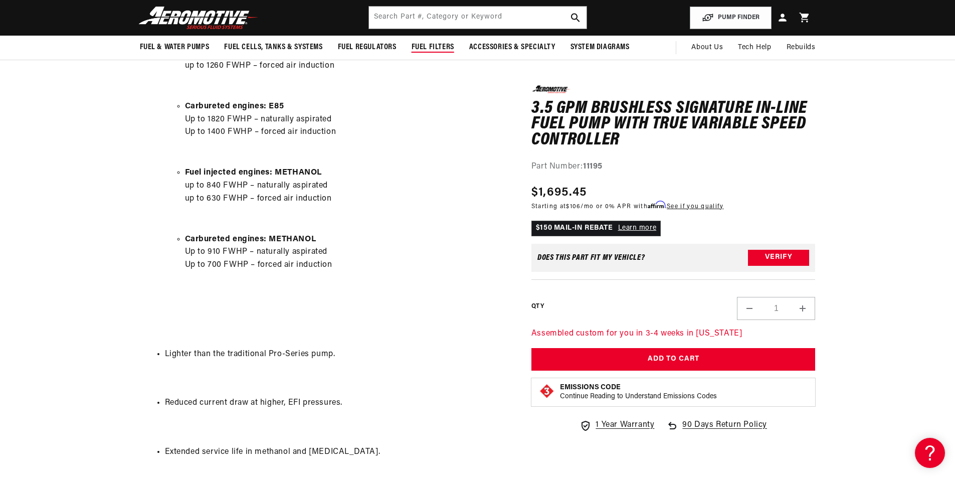
scroll to position [702, 0]
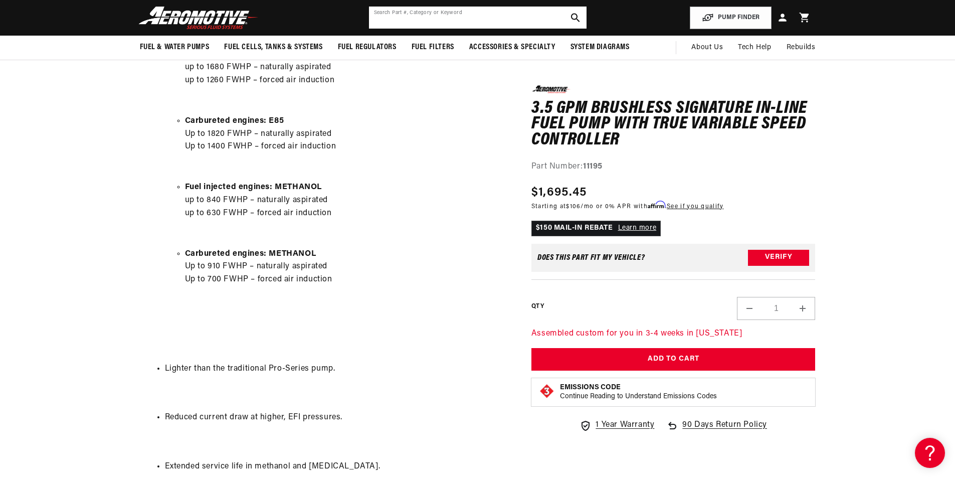
click at [423, 18] on input "text" at bounding box center [478, 18] width 218 height 22
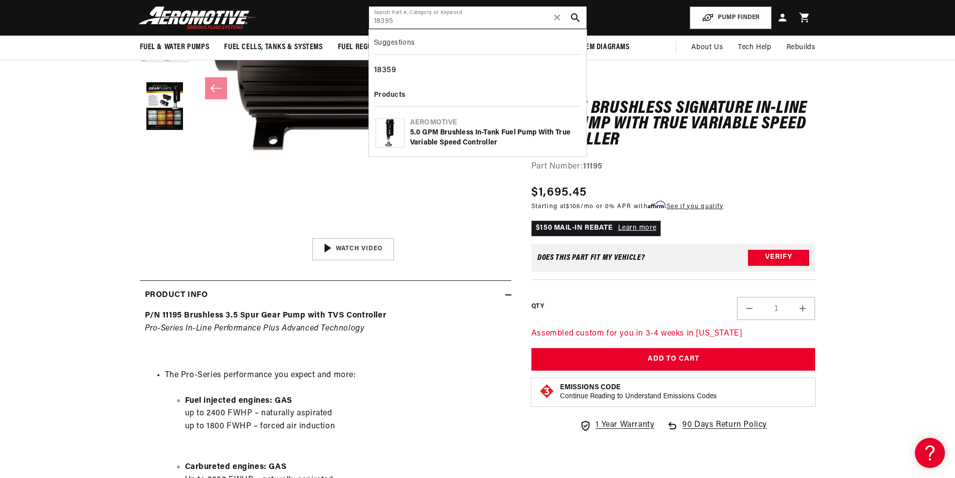
scroll to position [200, 0]
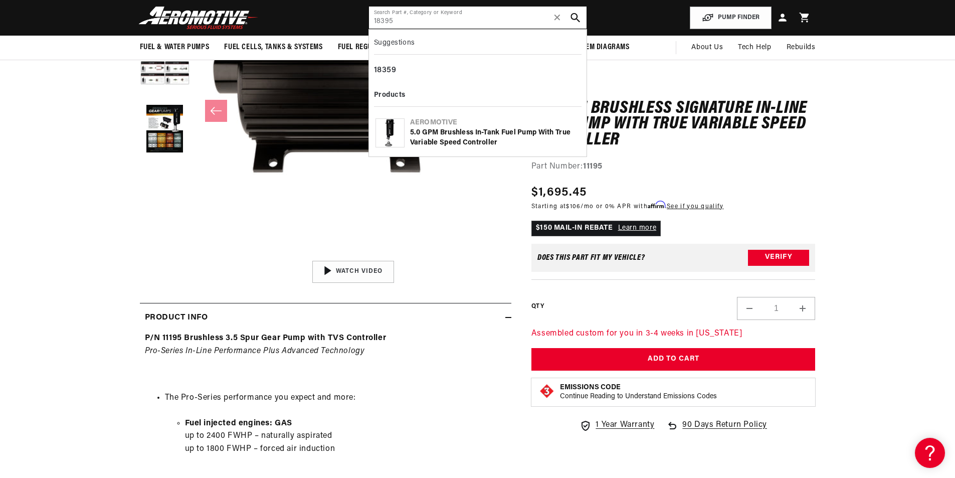
type input "18395"
click at [574, 16] on icon "search button" at bounding box center [575, 18] width 10 height 10
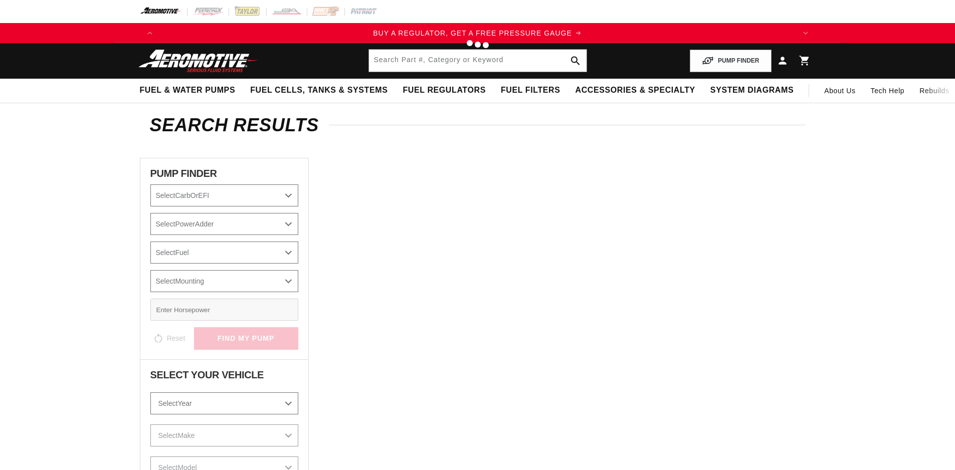
type input "18395"
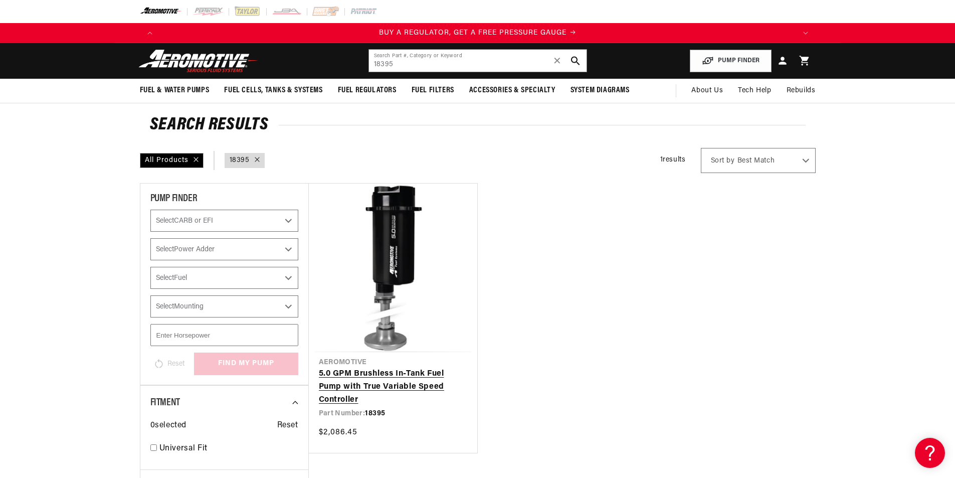
click at [367, 379] on link "5.0 GPM Brushless In-Tank Fuel Pump with True Variable Speed Controller" at bounding box center [393, 386] width 148 height 39
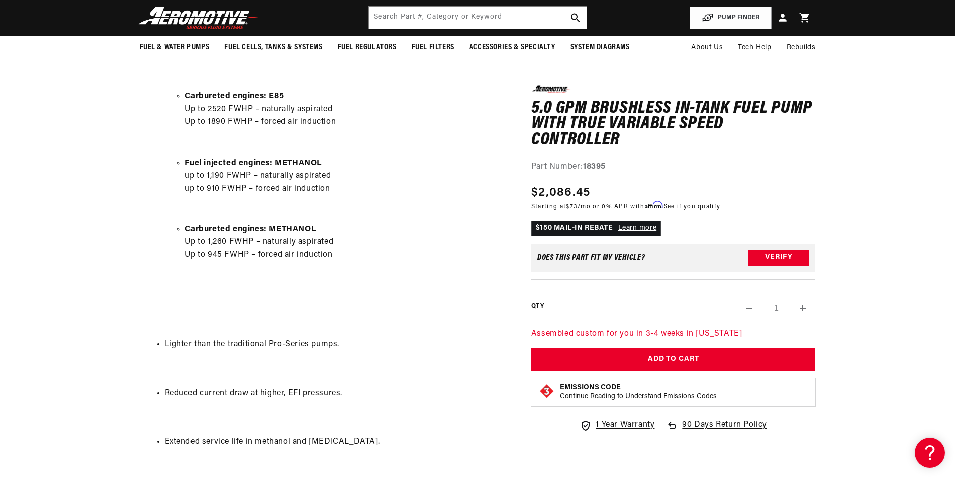
scroll to position [0, 636]
click at [397, 20] on input "text" at bounding box center [478, 18] width 218 height 22
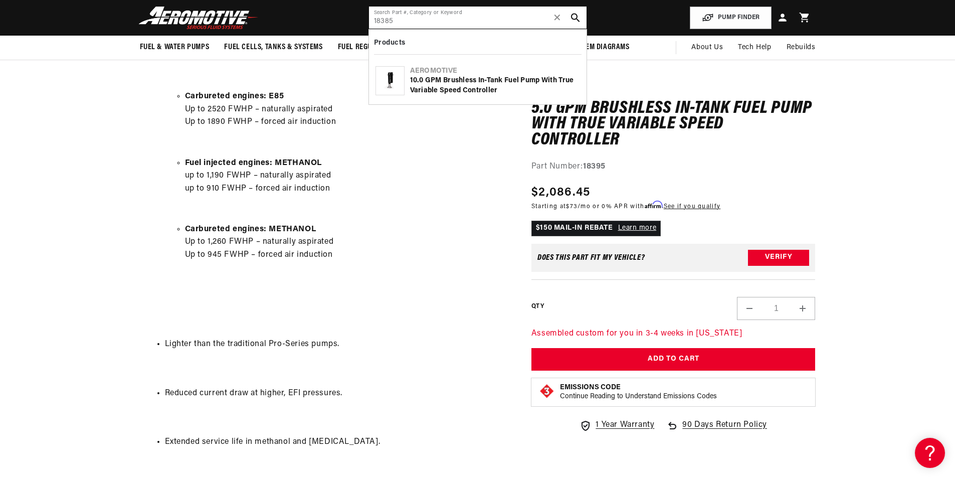
type input "18385"
click at [430, 86] on div "10.0 GPM Brushless In-Tank Fuel Pump with True Variable Speed Controller" at bounding box center [495, 86] width 170 height 20
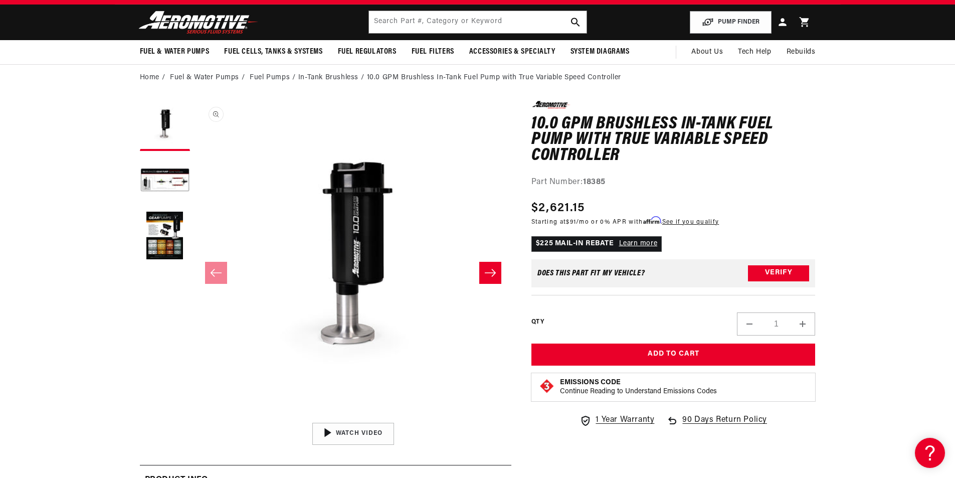
scroll to position [0, 636]
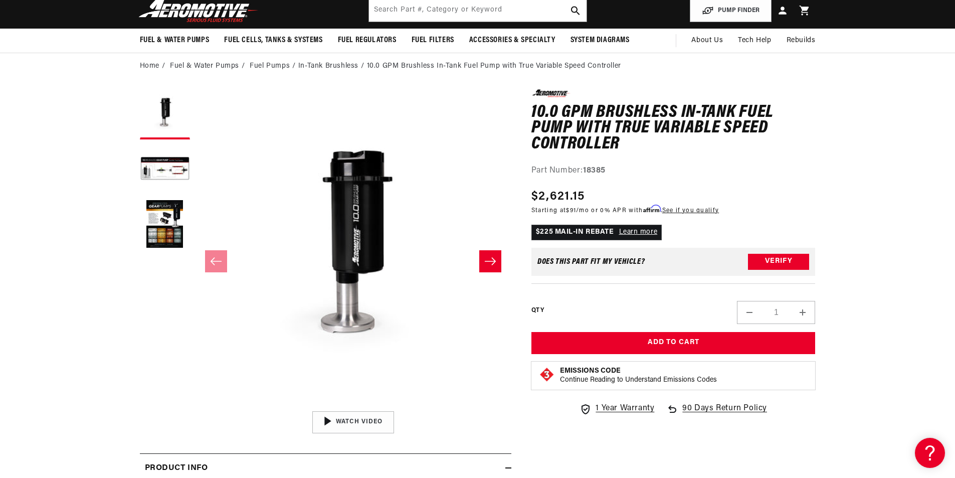
click at [572, 126] on h1 "10.0 GPM Brushless In-Tank Fuel Pump with True Variable Speed Controller" at bounding box center [673, 129] width 284 height 48
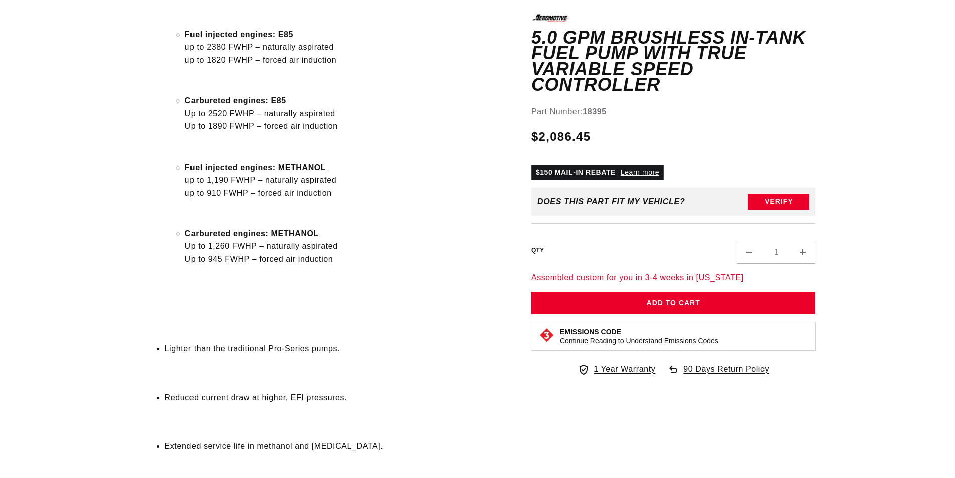
scroll to position [752, 0]
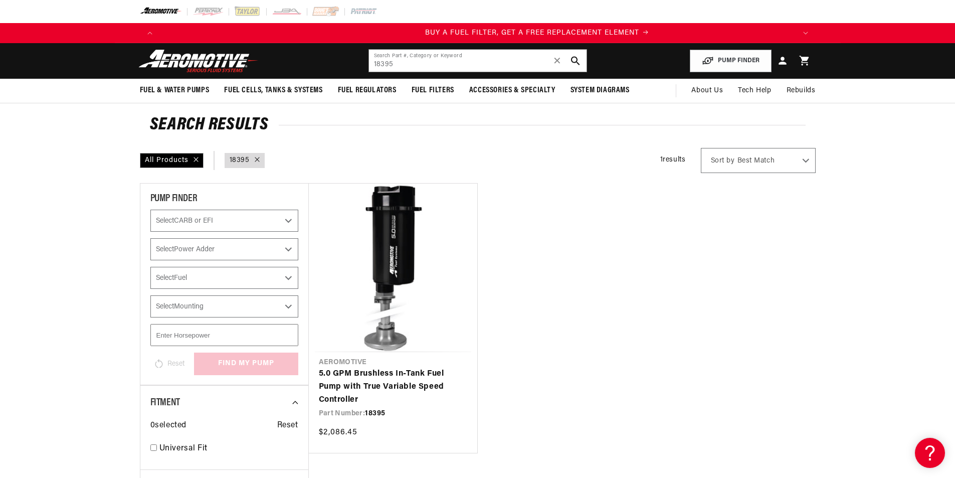
scroll to position [0, 636]
